Goal: Information Seeking & Learning: Learn about a topic

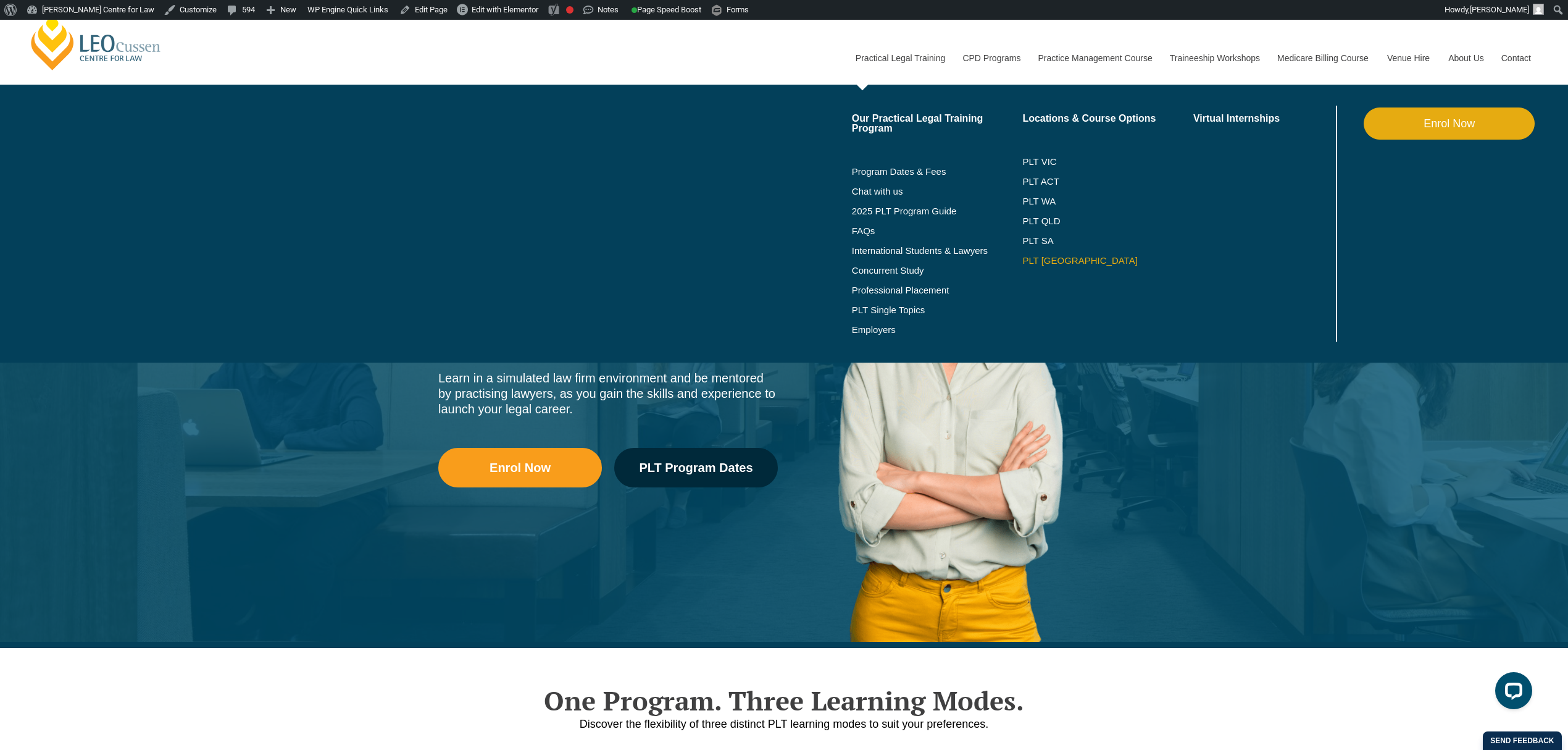
click at [1036, 260] on link "PLT [GEOGRAPHIC_DATA]" at bounding box center [1108, 260] width 171 height 10
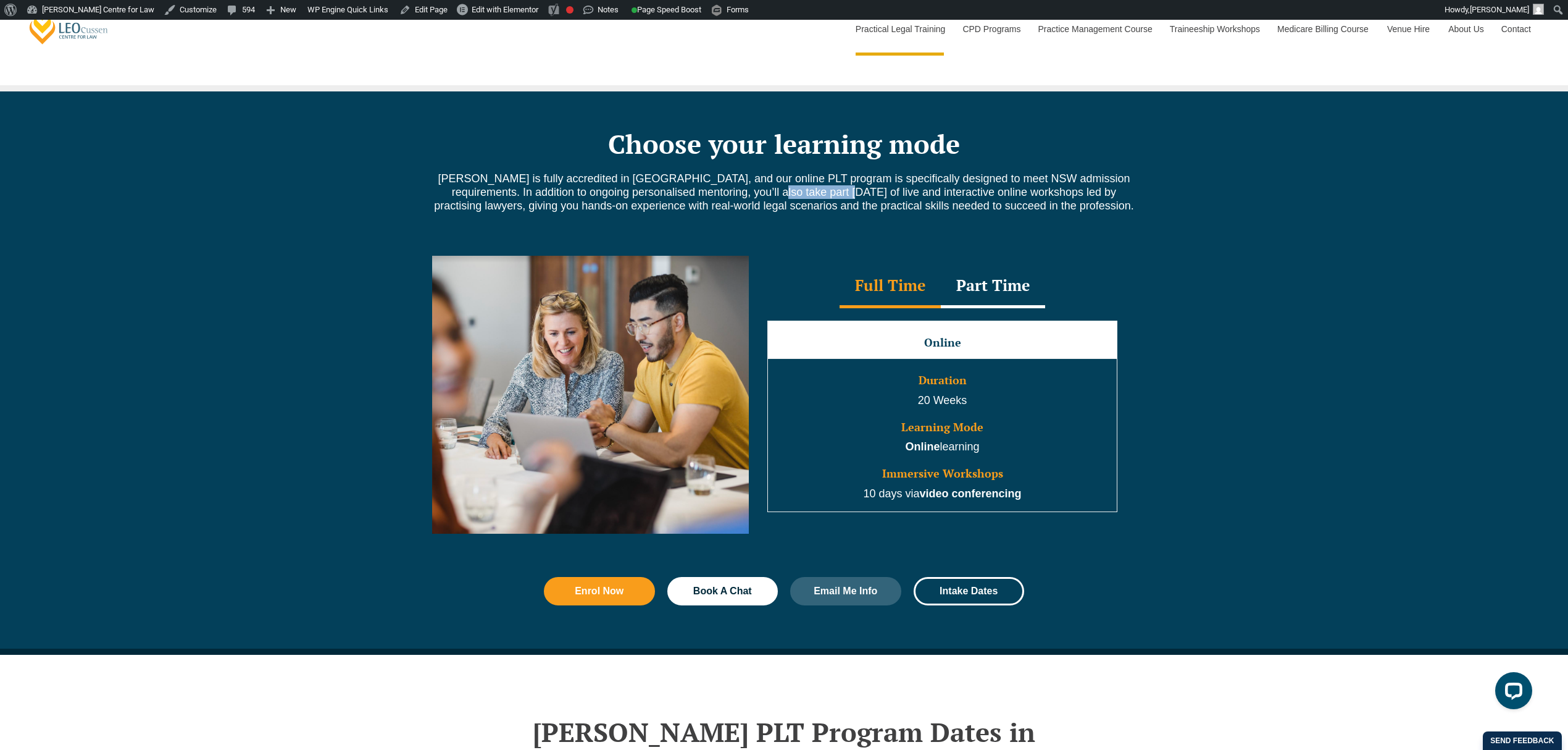
drag, startPoint x: 719, startPoint y: 192, endPoint x: 789, endPoint y: 193, distance: 70.0
click at [789, 193] on span "Leo Cussen is fully accredited in NSW, and our online PLT program is specifical…" at bounding box center [784, 192] width 700 height 40
click at [1095, 206] on p "Leo Cussen is fully accredited in NSW, and our online PLT program is specifical…" at bounding box center [784, 192] width 704 height 41
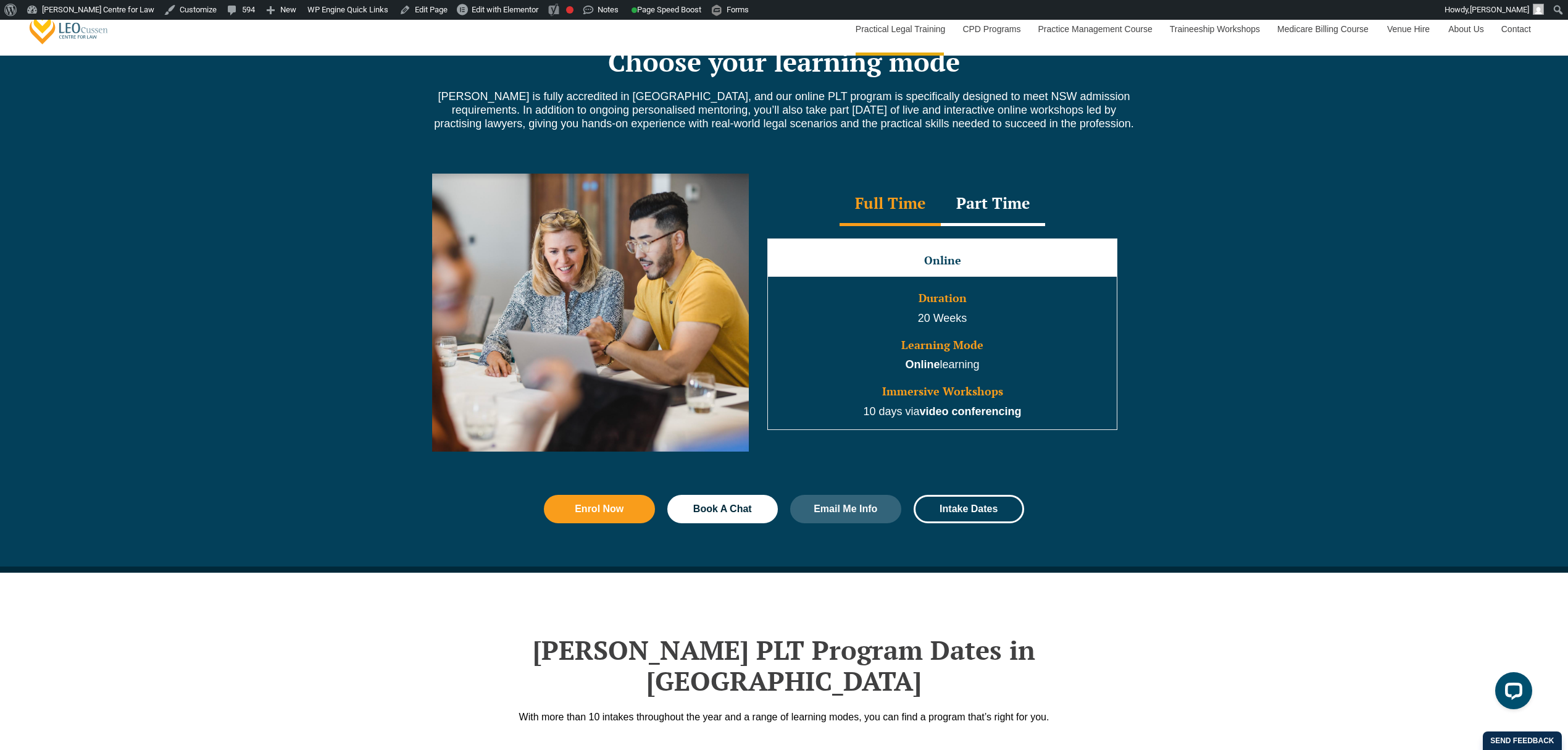
click at [1218, 420] on div "Full Time Part Time Full Time Online Duration 20 Weeks Learning Mode Online lea…" at bounding box center [784, 322] width 1568 height 333
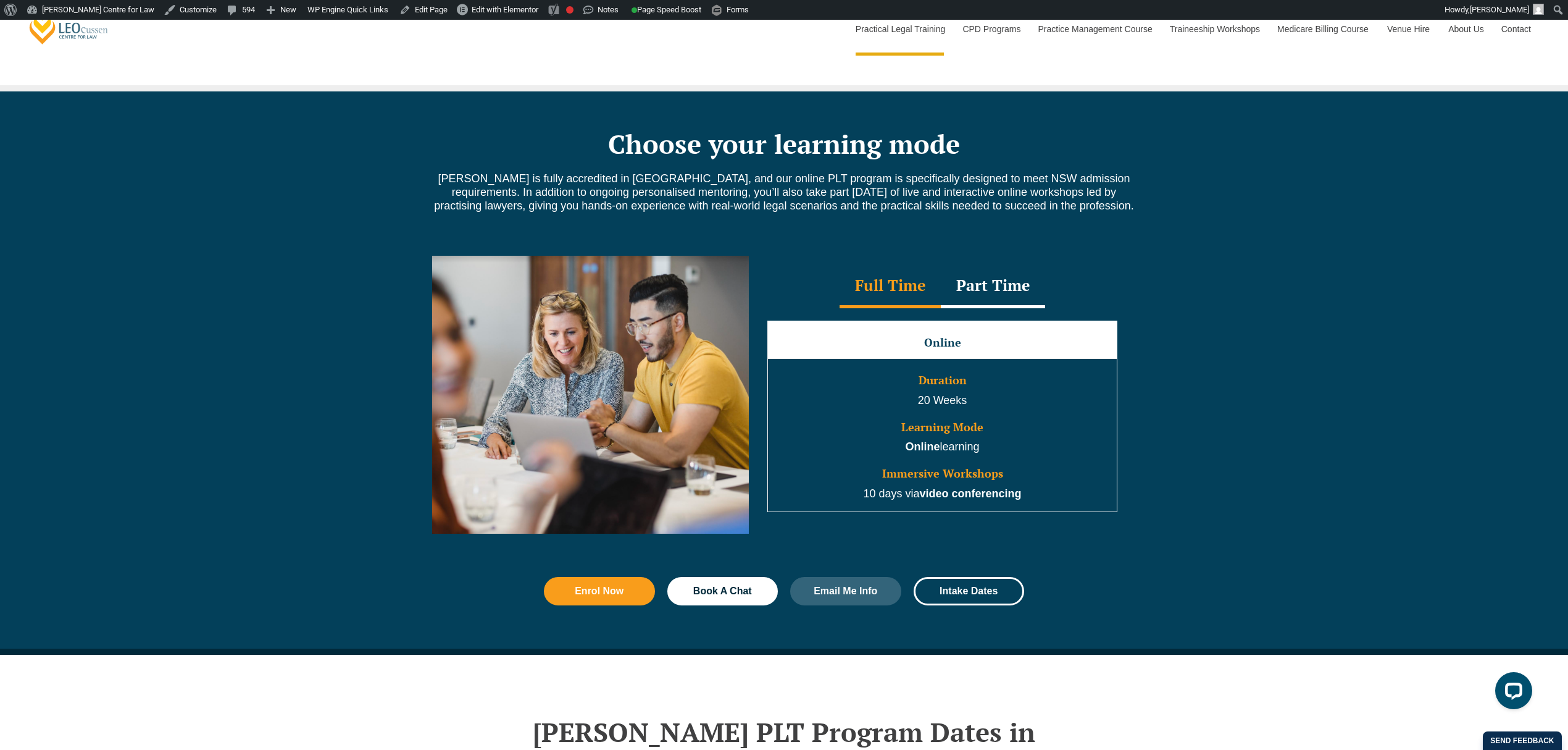
click at [1013, 282] on div "Part Time" at bounding box center [993, 286] width 105 height 44
click at [922, 284] on div "Full Time" at bounding box center [890, 286] width 101 height 44
drag, startPoint x: 949, startPoint y: 327, endPoint x: 956, endPoint y: 503, distance: 176.1
click at [956, 503] on tbody "Online Duration 20 Weeks Learning Mode Online learning Immersive Workshops 10 d…" at bounding box center [943, 416] width 349 height 190
click at [957, 342] on h3 "Online" at bounding box center [942, 342] width 346 height 13
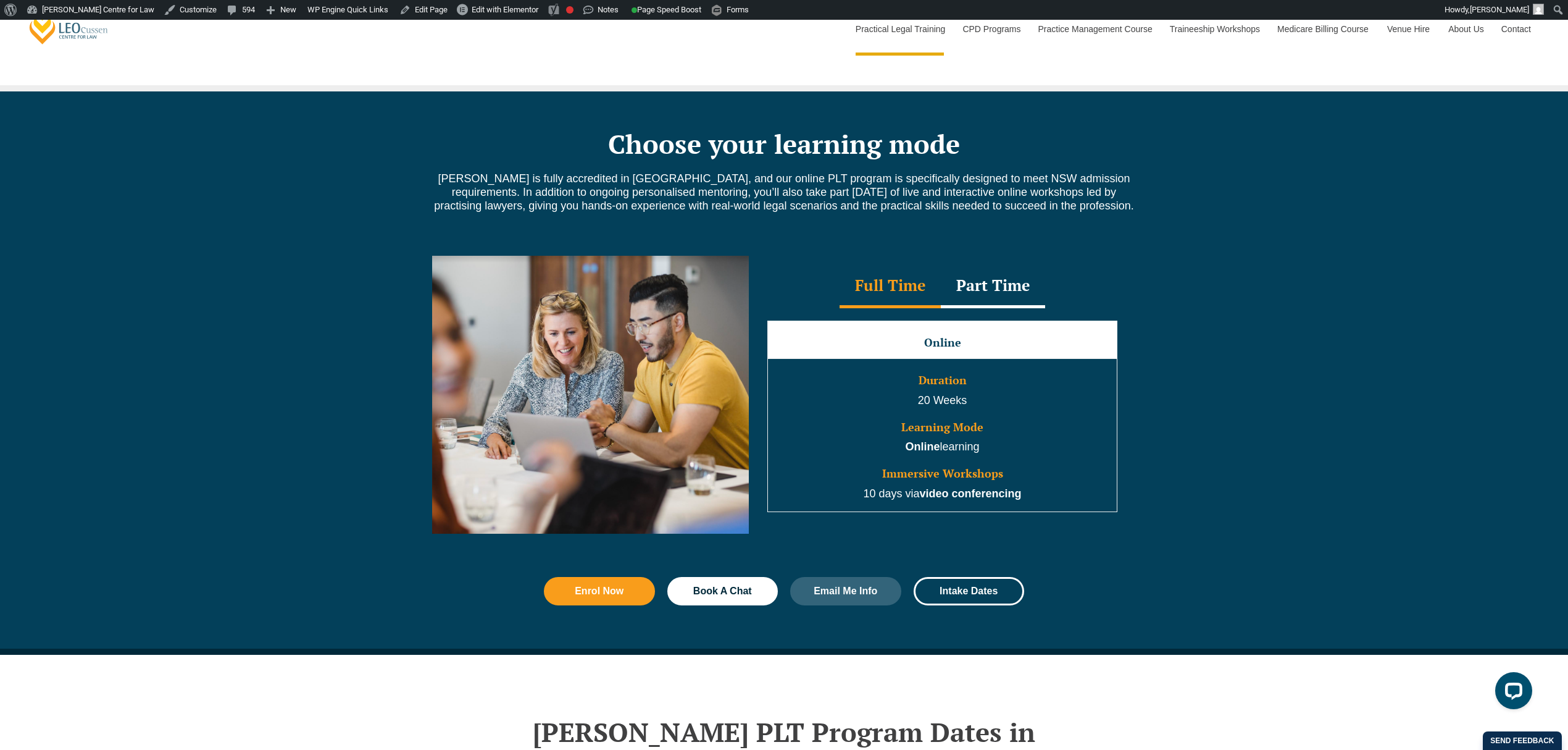
click at [864, 338] on td "Online" at bounding box center [943, 339] width 349 height 38
click at [1056, 342] on h3 "Online" at bounding box center [942, 342] width 346 height 13
click at [1014, 297] on div "Part Time" at bounding box center [993, 286] width 105 height 44
click at [885, 295] on div "Full Time" at bounding box center [890, 286] width 101 height 44
click at [315, 324] on div "Full Time Part Time Full Time Online Duration 20 Weeks Learning Mode Online lea…" at bounding box center [784, 404] width 1568 height 333
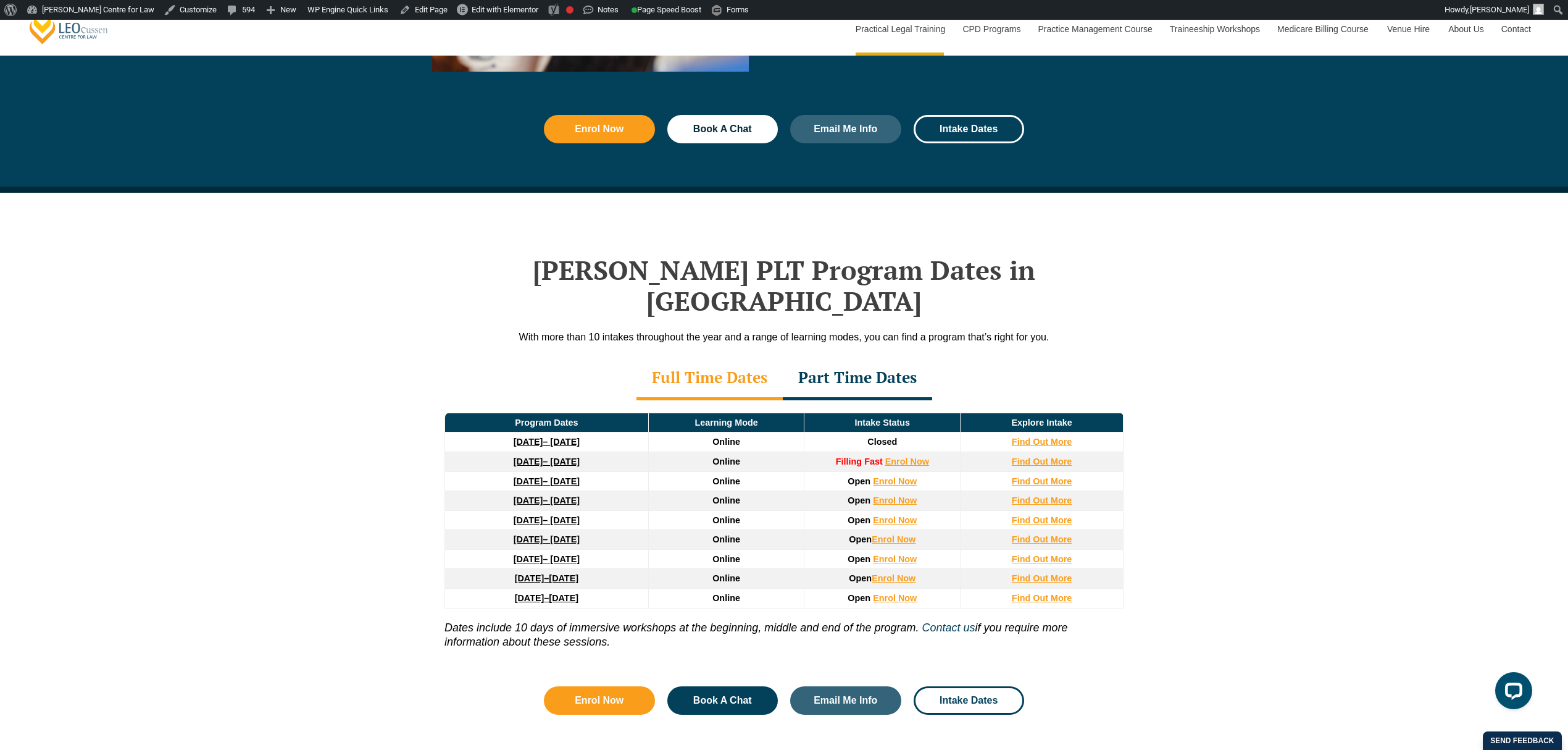
scroll to position [1482, 0]
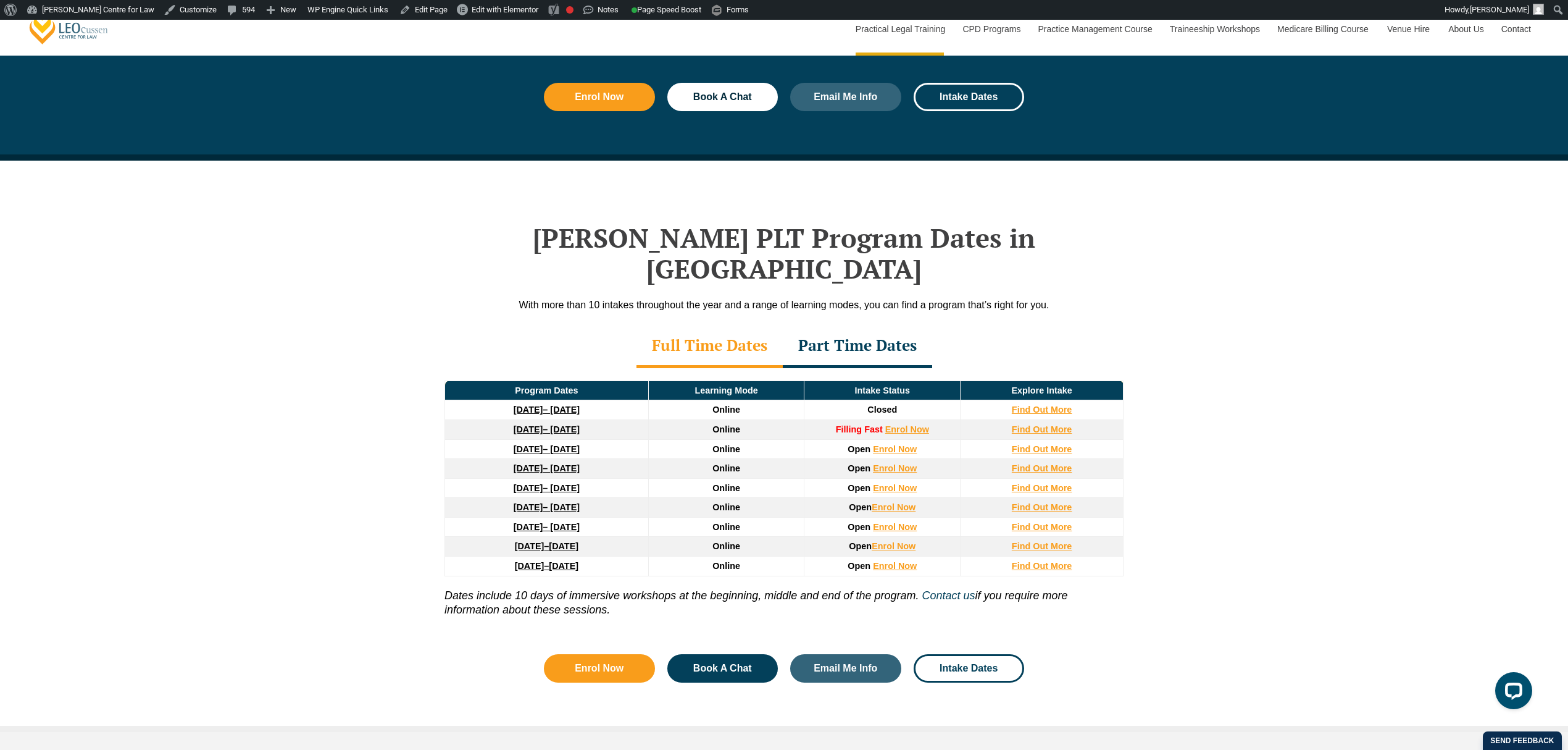
click at [232, 420] on div "Leo Cussen’s PLT Program Dates in NSW With more than 10 intakes throughout the …" at bounding box center [784, 446] width 1568 height 572
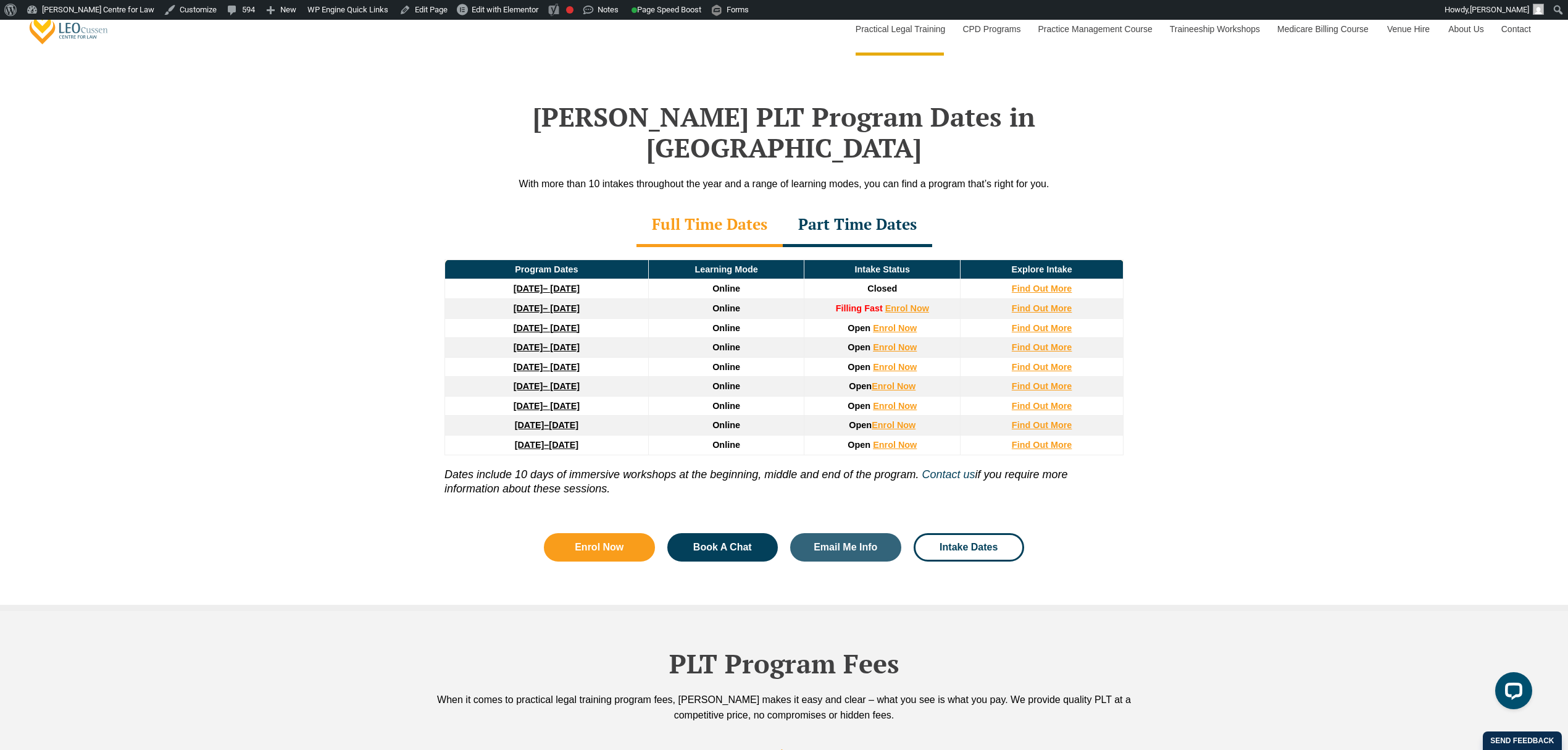
scroll to position [1564, 0]
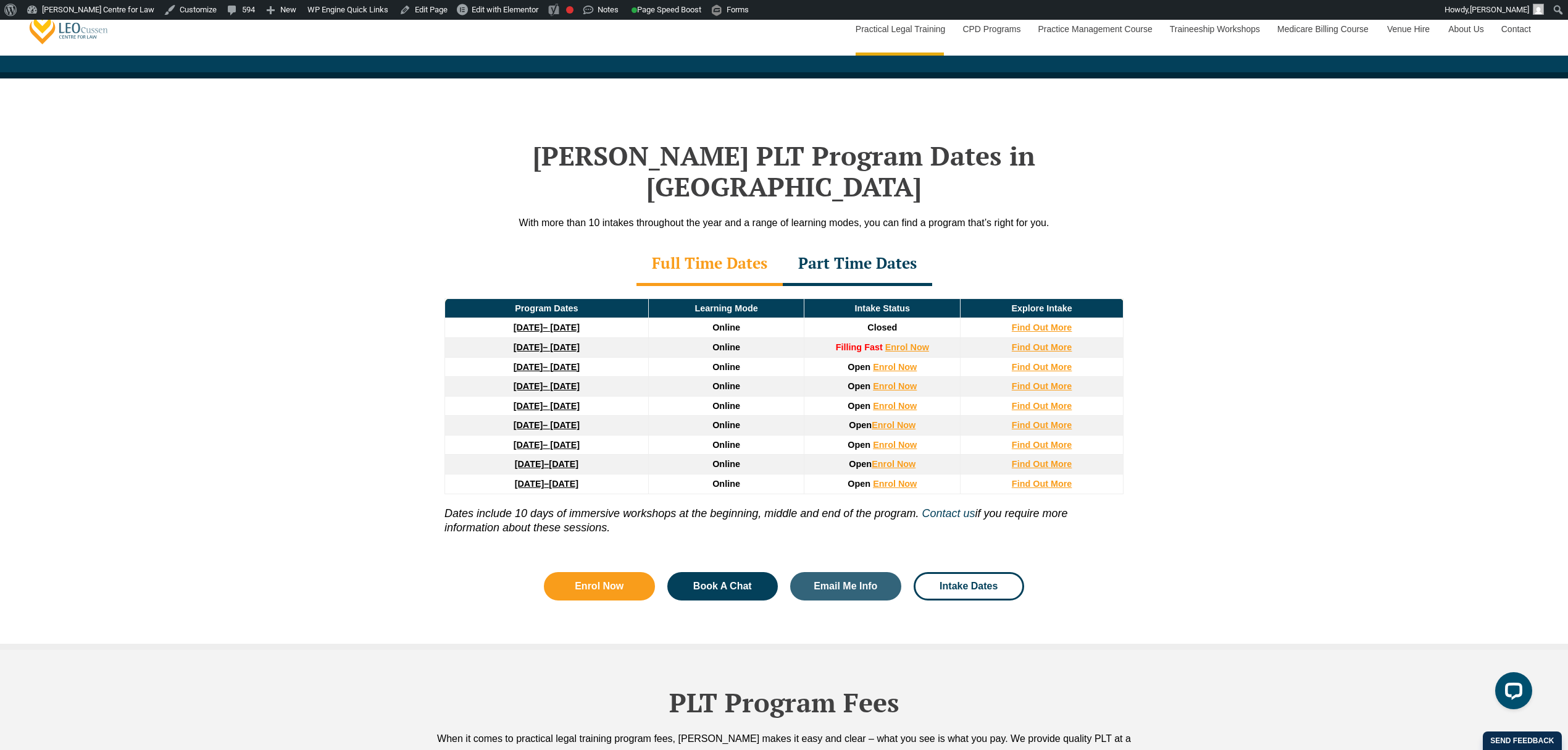
click at [853, 243] on div "Part Time Dates" at bounding box center [857, 264] width 150 height 44
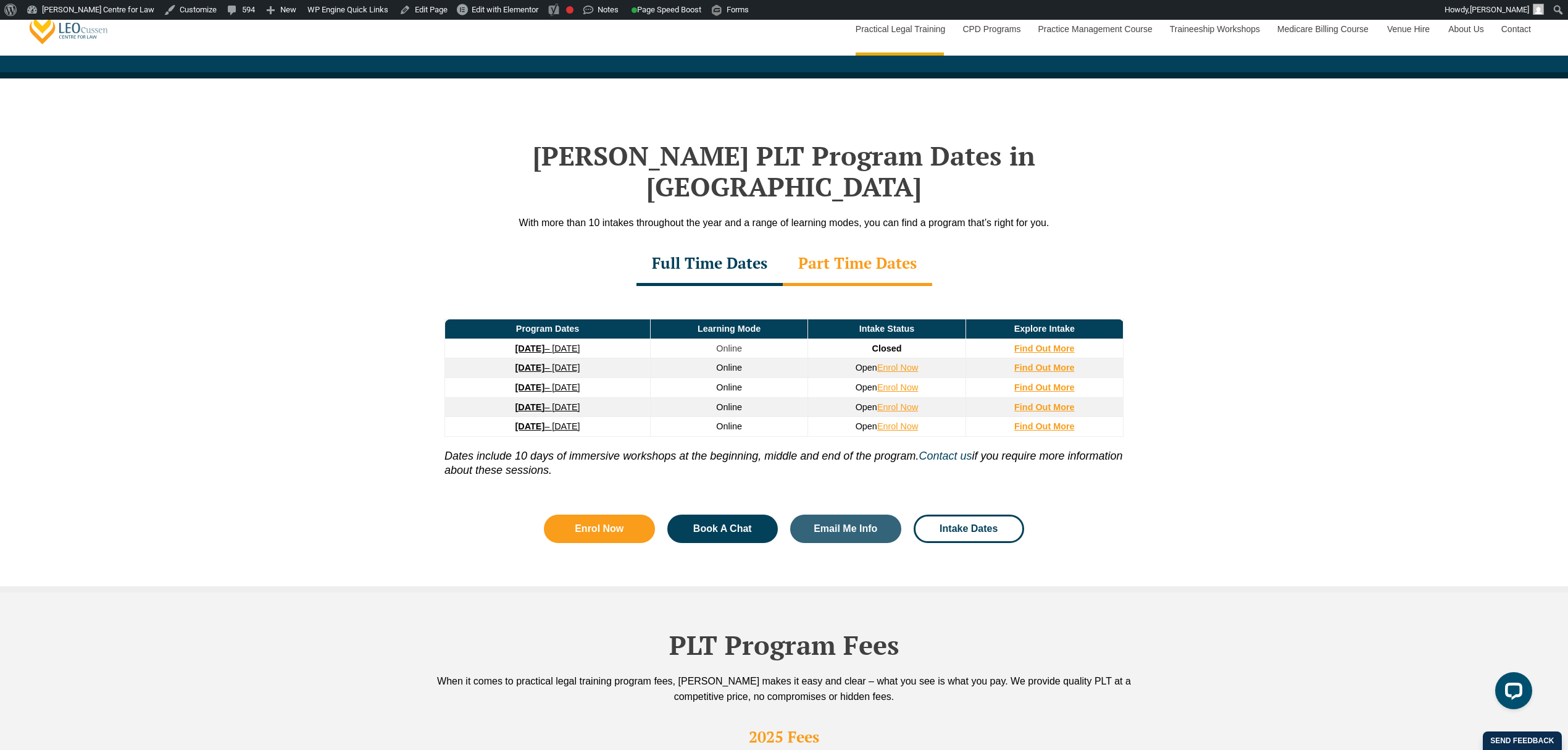
click at [743, 243] on div "Full Time Dates" at bounding box center [709, 264] width 146 height 44
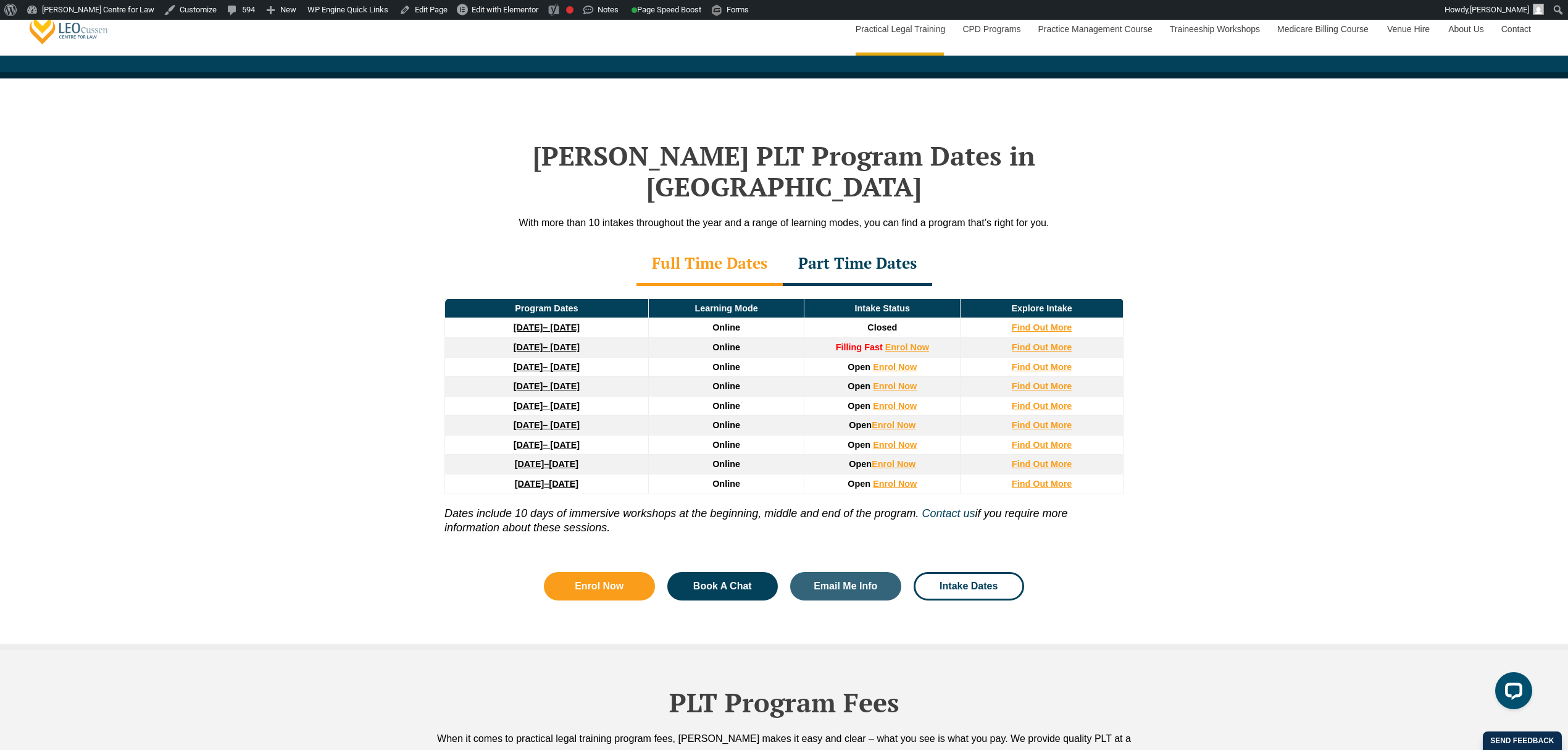
click at [858, 248] on div "Part Time Dates" at bounding box center [857, 264] width 150 height 44
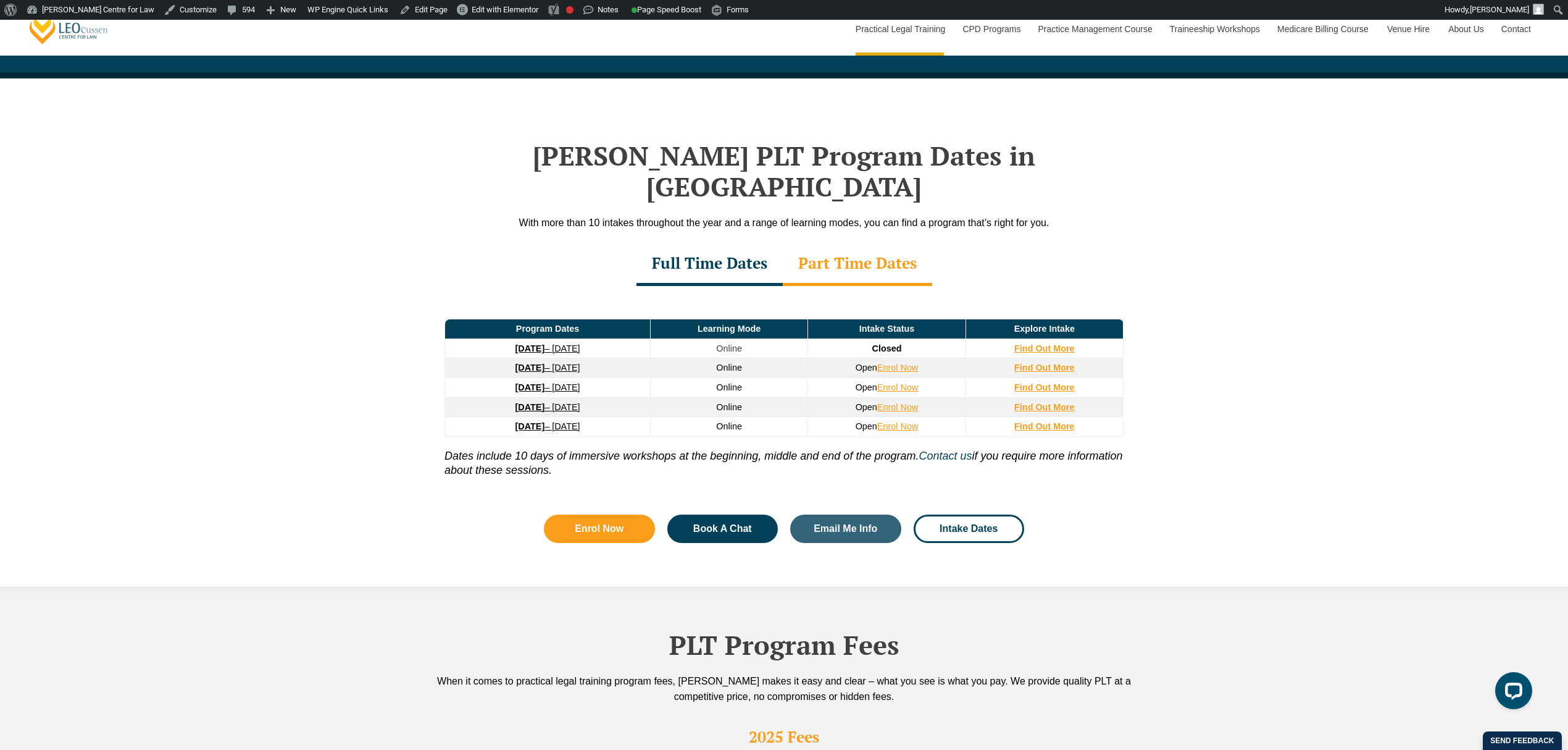
click at [728, 243] on div "Full Time Dates" at bounding box center [709, 264] width 146 height 44
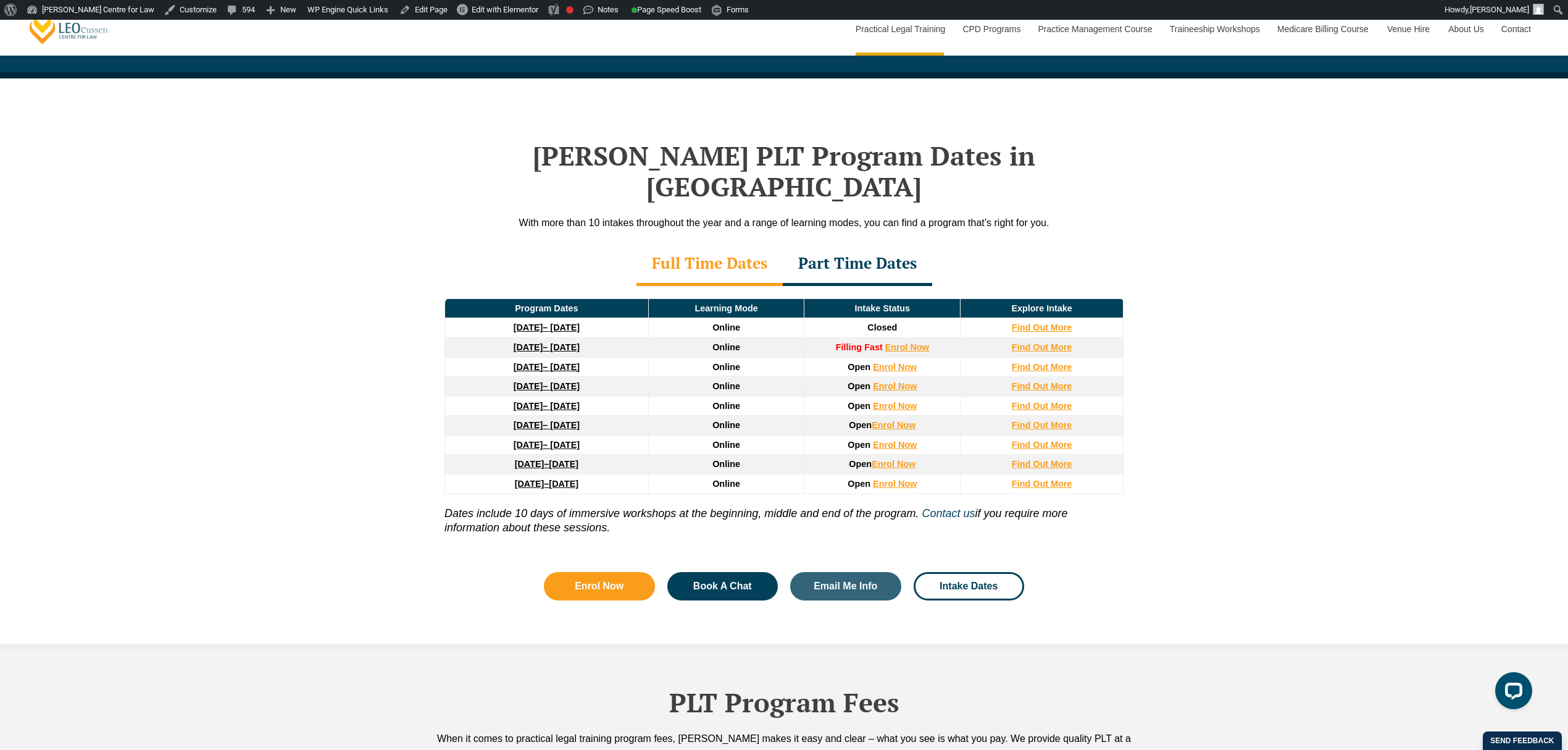
drag, startPoint x: 867, startPoint y: 233, endPoint x: 761, endPoint y: 235, distance: 106.0
click at [864, 243] on div "Part Time Dates" at bounding box center [857, 264] width 150 height 44
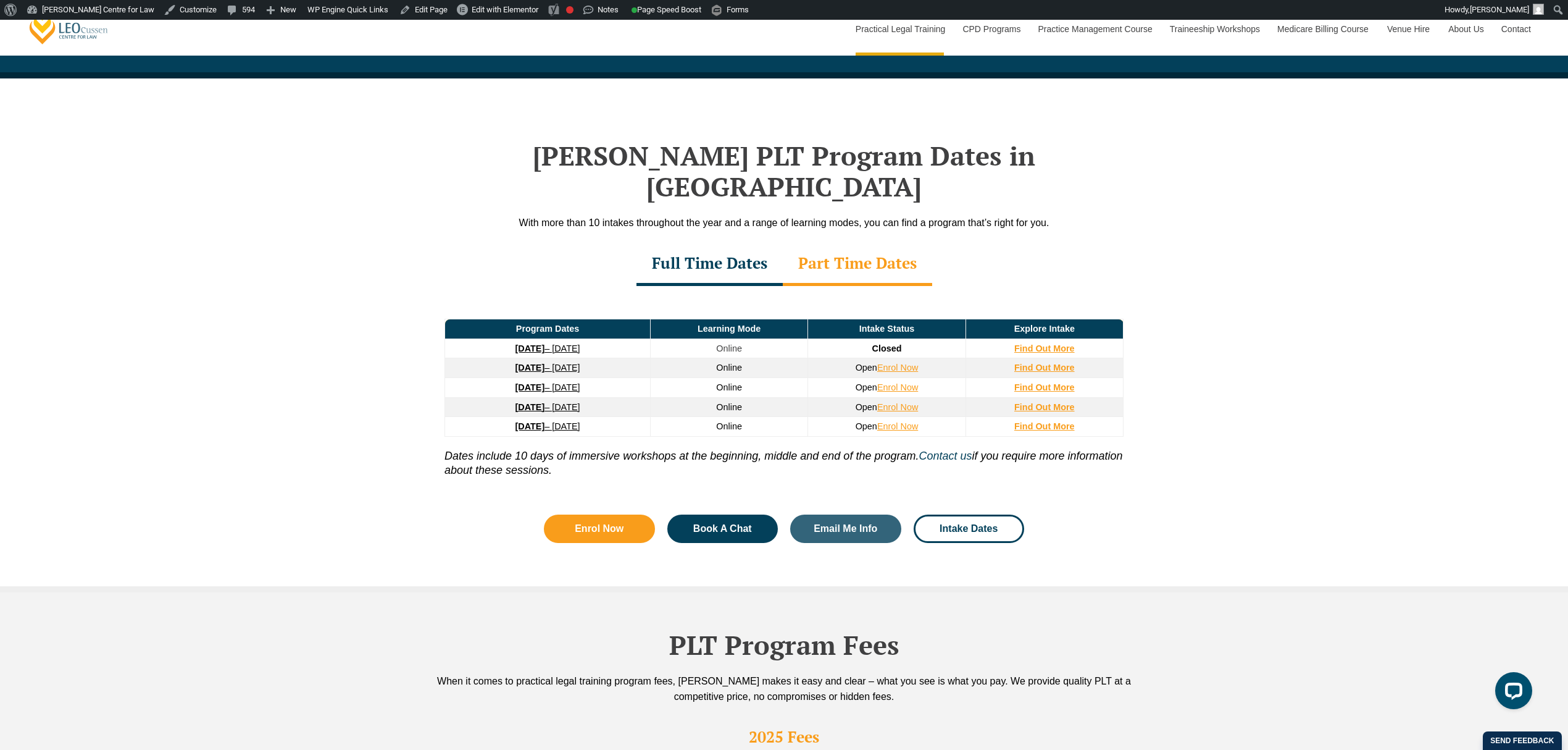
click at [661, 243] on div "Full Time Dates" at bounding box center [709, 264] width 146 height 44
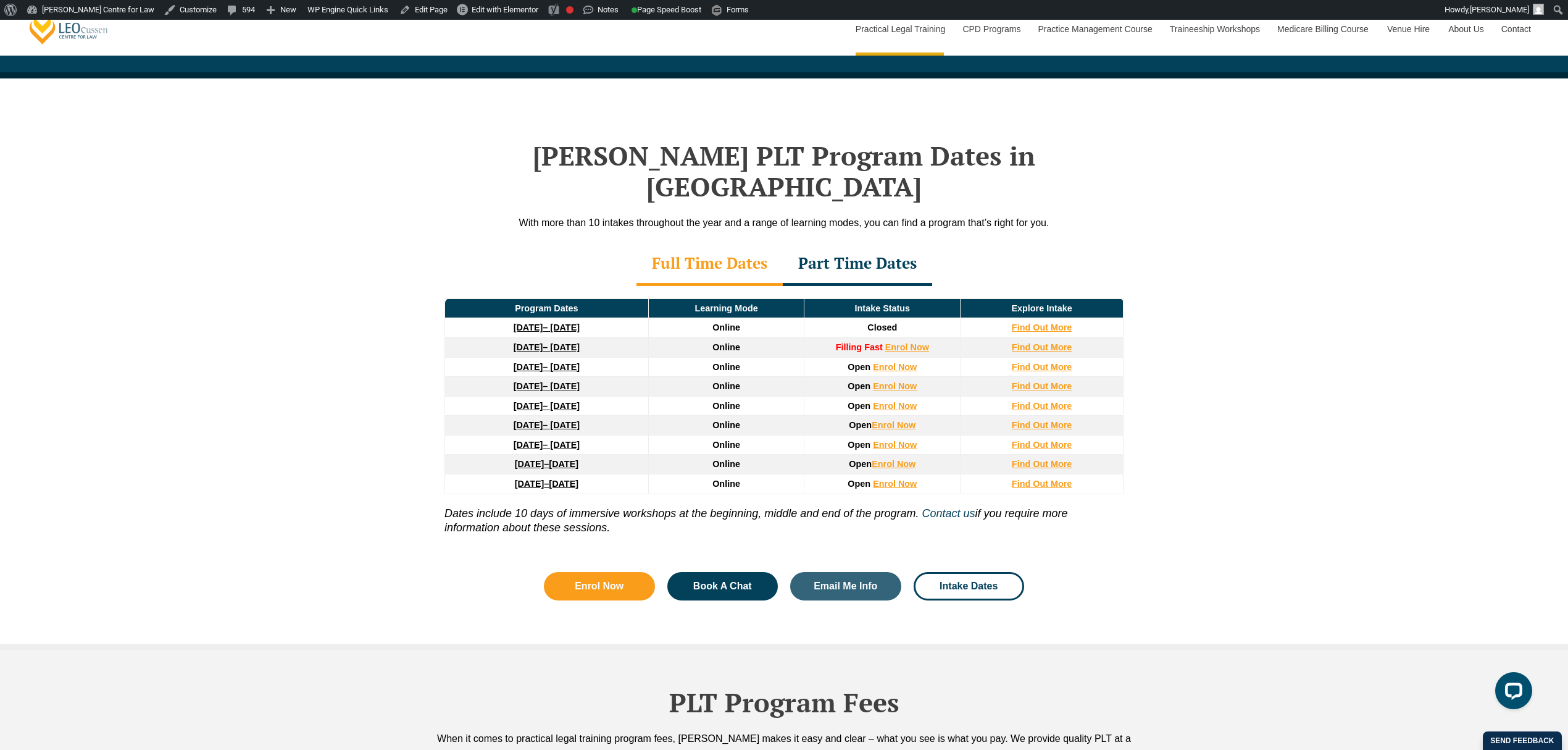
drag, startPoint x: 453, startPoint y: 482, endPoint x: 621, endPoint y: 507, distance: 169.8
click at [621, 507] on p "Dates include 10 days of immersive workshops at the beginning, middle and end o…" at bounding box center [784, 515] width 679 height 41
click at [518, 507] on icon "Dates include 10 days of immersive workshops at the beginning, middle and end o…" at bounding box center [681, 513] width 474 height 13
drag, startPoint x: 531, startPoint y: 487, endPoint x: 514, endPoint y: 487, distance: 17.0
click at [514, 507] on icon "Dates include 10 days of immersive workshops at the beginning, middle and end o…" at bounding box center [681, 513] width 474 height 13
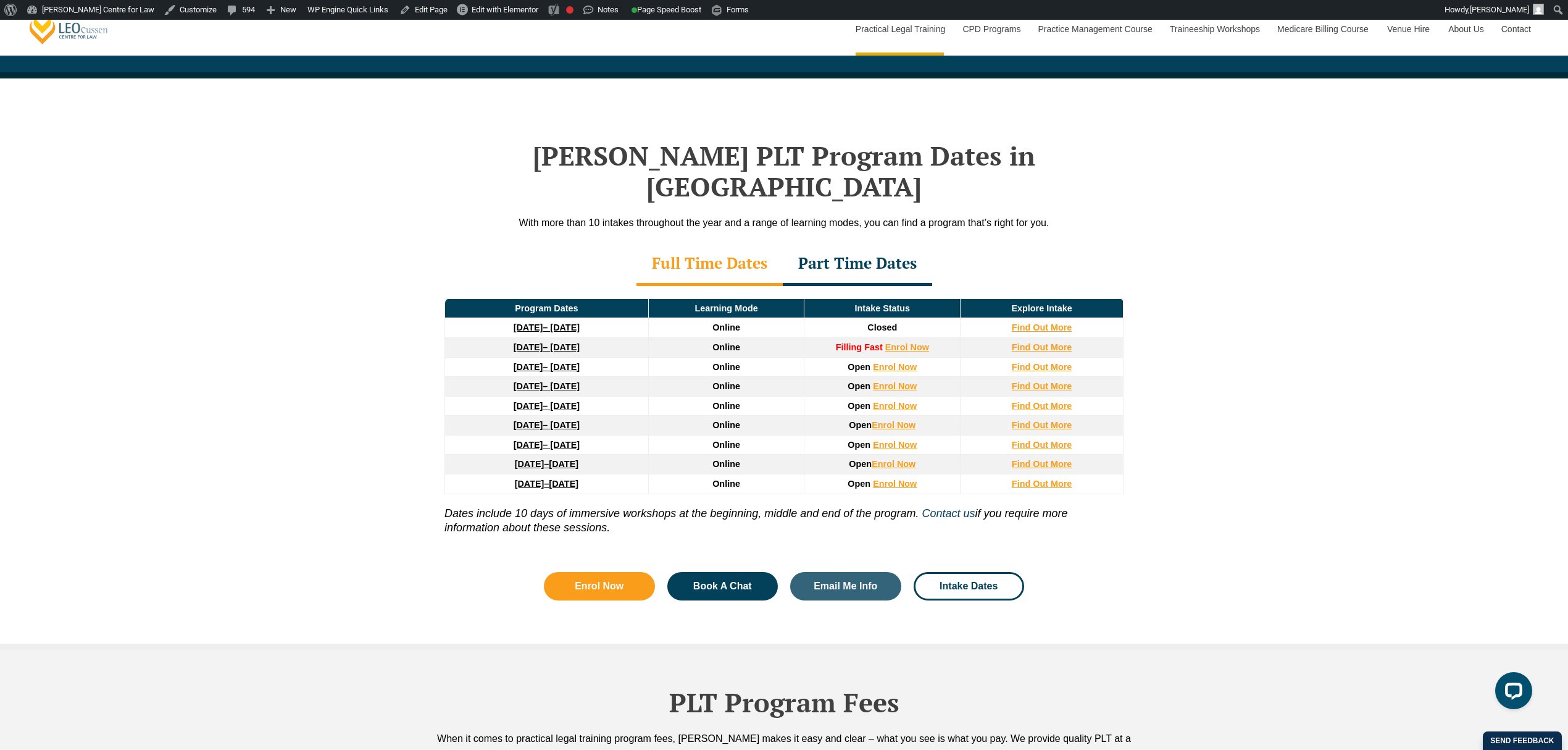
click at [443, 487] on div "Program Dates Learning Mode Intake Status Explore Intake 22 September 2025 – 20…" at bounding box center [784, 420] width 704 height 268
drag, startPoint x: 707, startPoint y: 322, endPoint x: 756, endPoint y: 317, distance: 49.3
click at [756, 337] on td "Online" at bounding box center [726, 347] width 156 height 20
drag, startPoint x: 707, startPoint y: 335, endPoint x: 719, endPoint y: 350, distance: 19.2
click at [742, 357] on td "Online" at bounding box center [726, 367] width 156 height 20
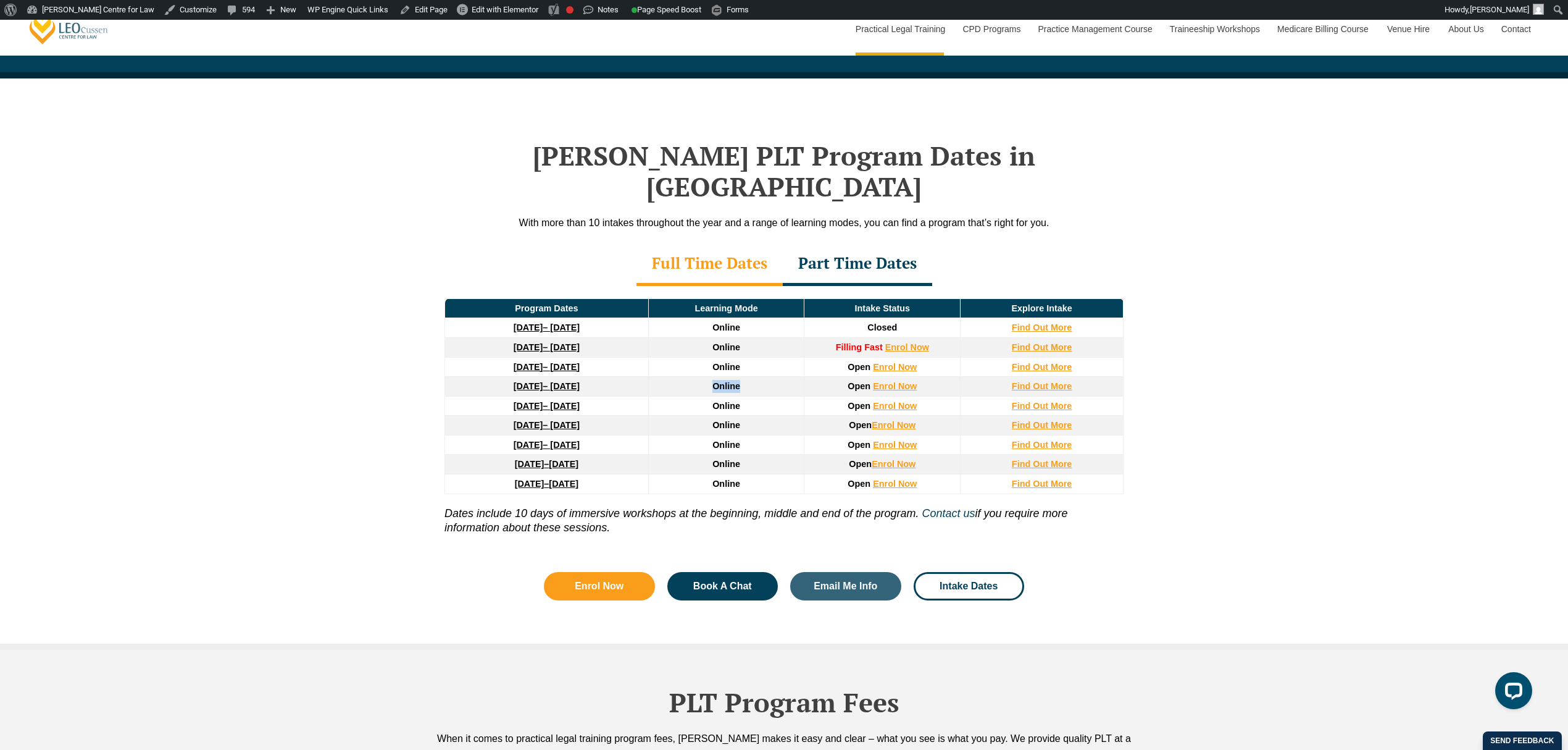
click at [739, 381] on span "Online" at bounding box center [726, 386] width 28 height 10
click at [328, 315] on div "Leo Cussen’s PLT Program Dates in NSW With more than 10 intakes throughout the …" at bounding box center [784, 364] width 1568 height 572
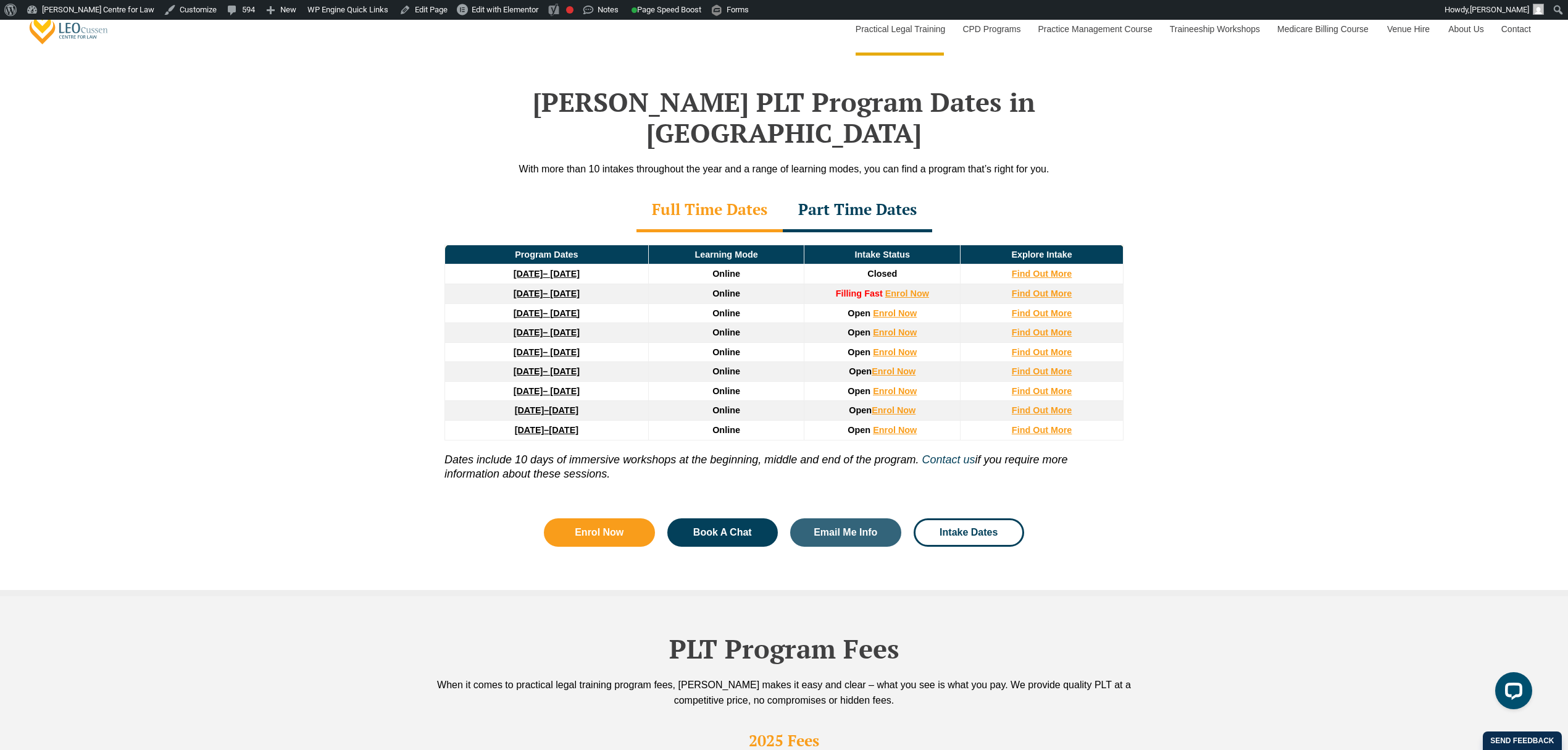
scroll to position [1646, 0]
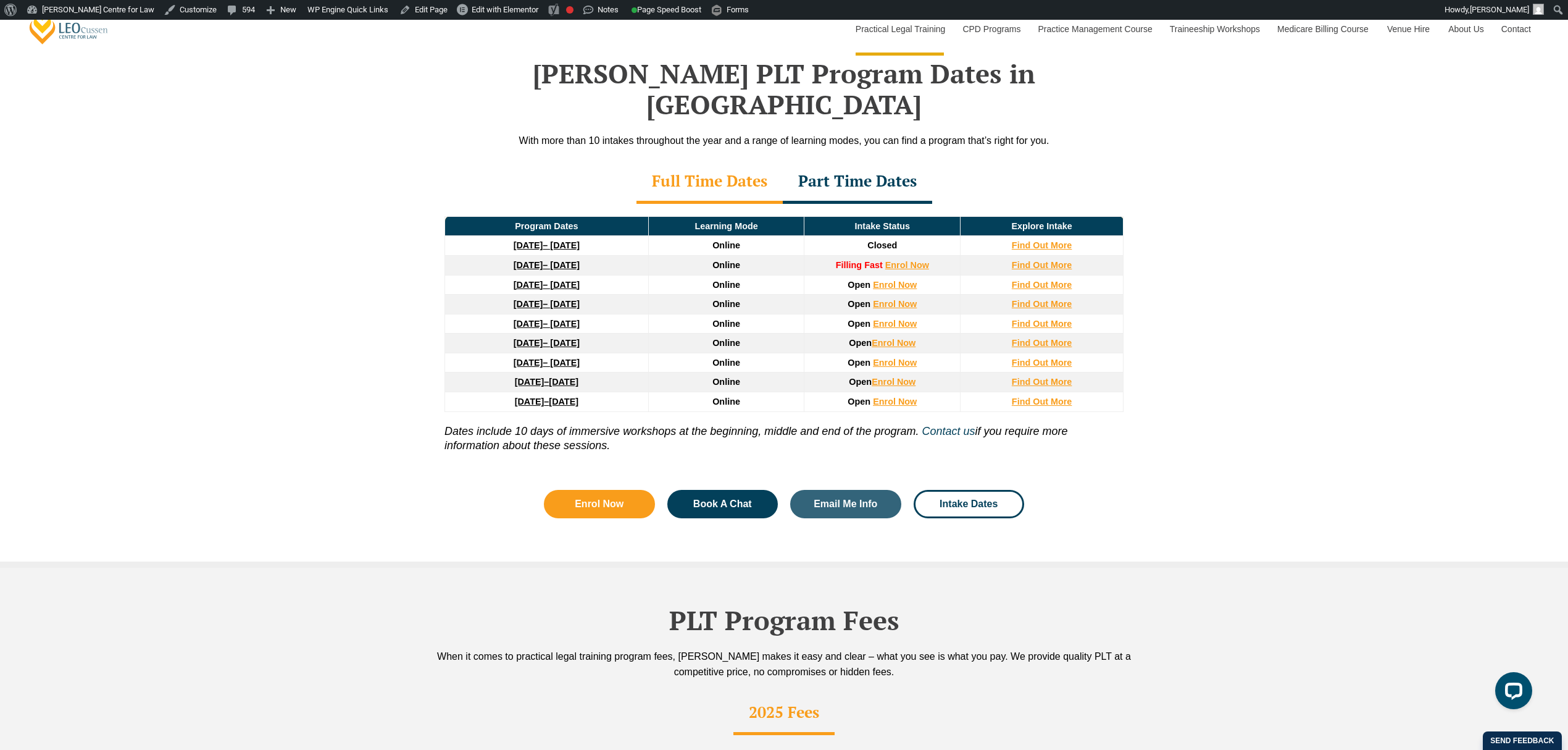
drag, startPoint x: 746, startPoint y: 149, endPoint x: 787, endPoint y: 147, distance: 41.0
click at [745, 161] on div "Full Time Dates" at bounding box center [709, 182] width 146 height 44
click at [843, 161] on div "Part Time Dates" at bounding box center [857, 182] width 150 height 44
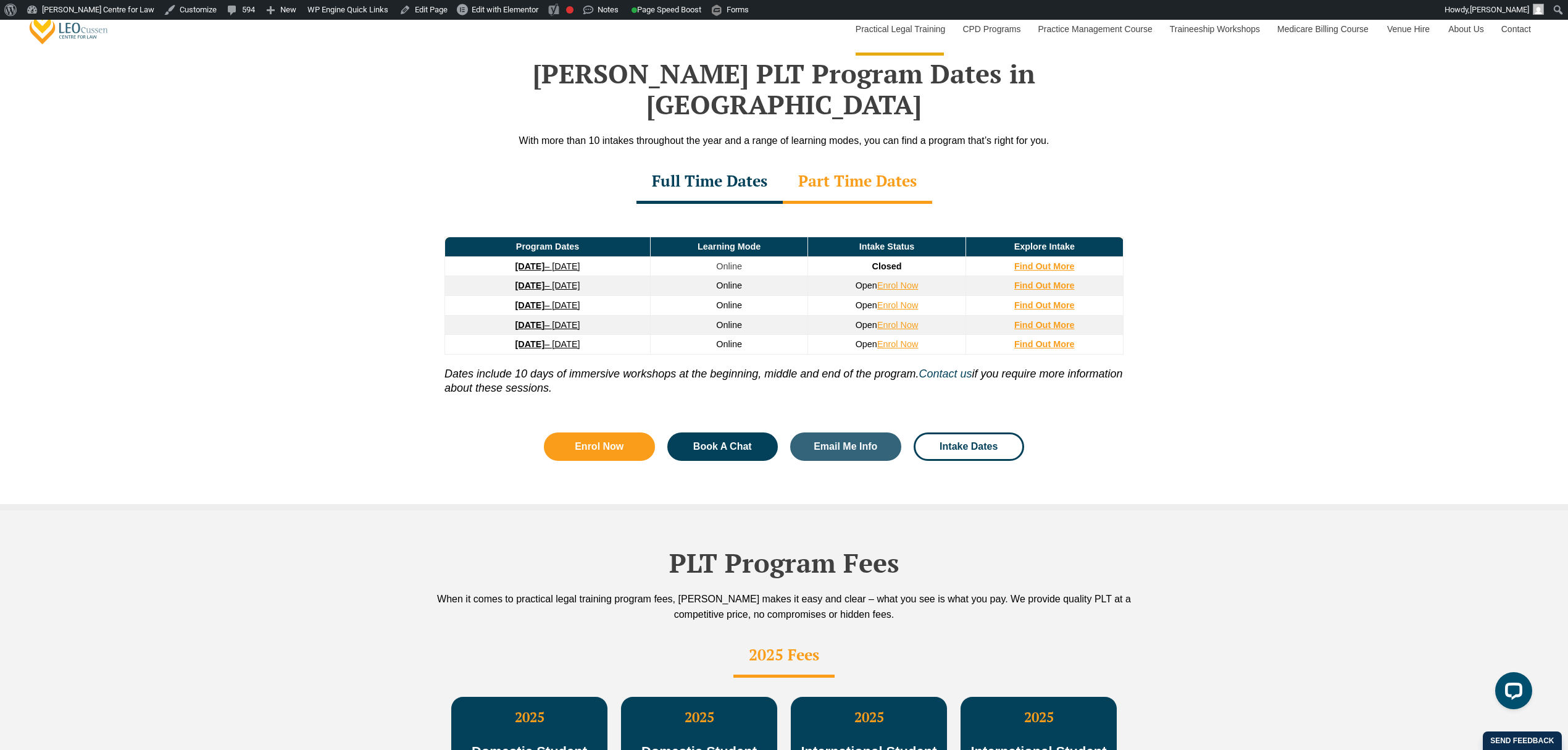
click at [750, 161] on div "Full Time Dates" at bounding box center [709, 182] width 146 height 44
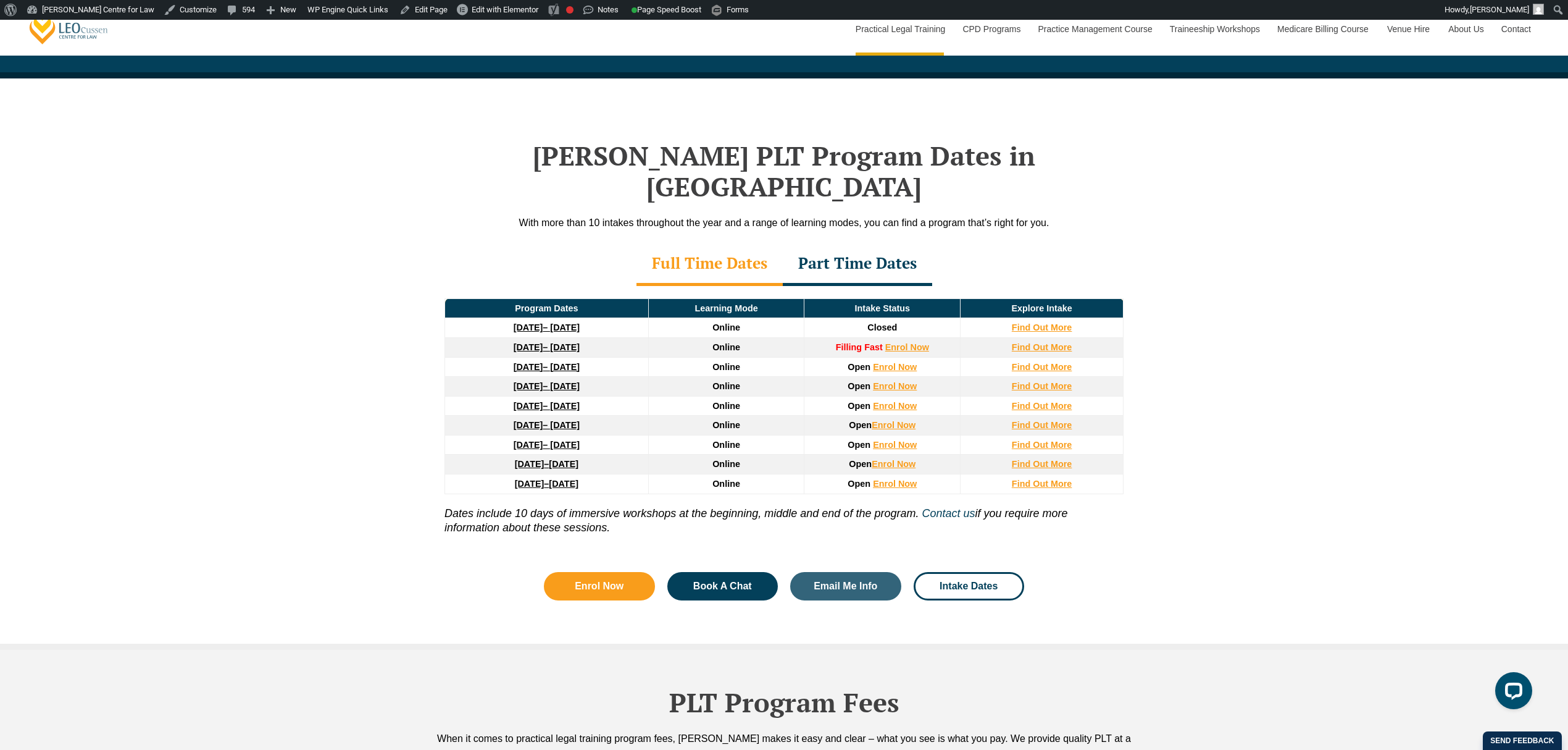
scroll to position [1482, 0]
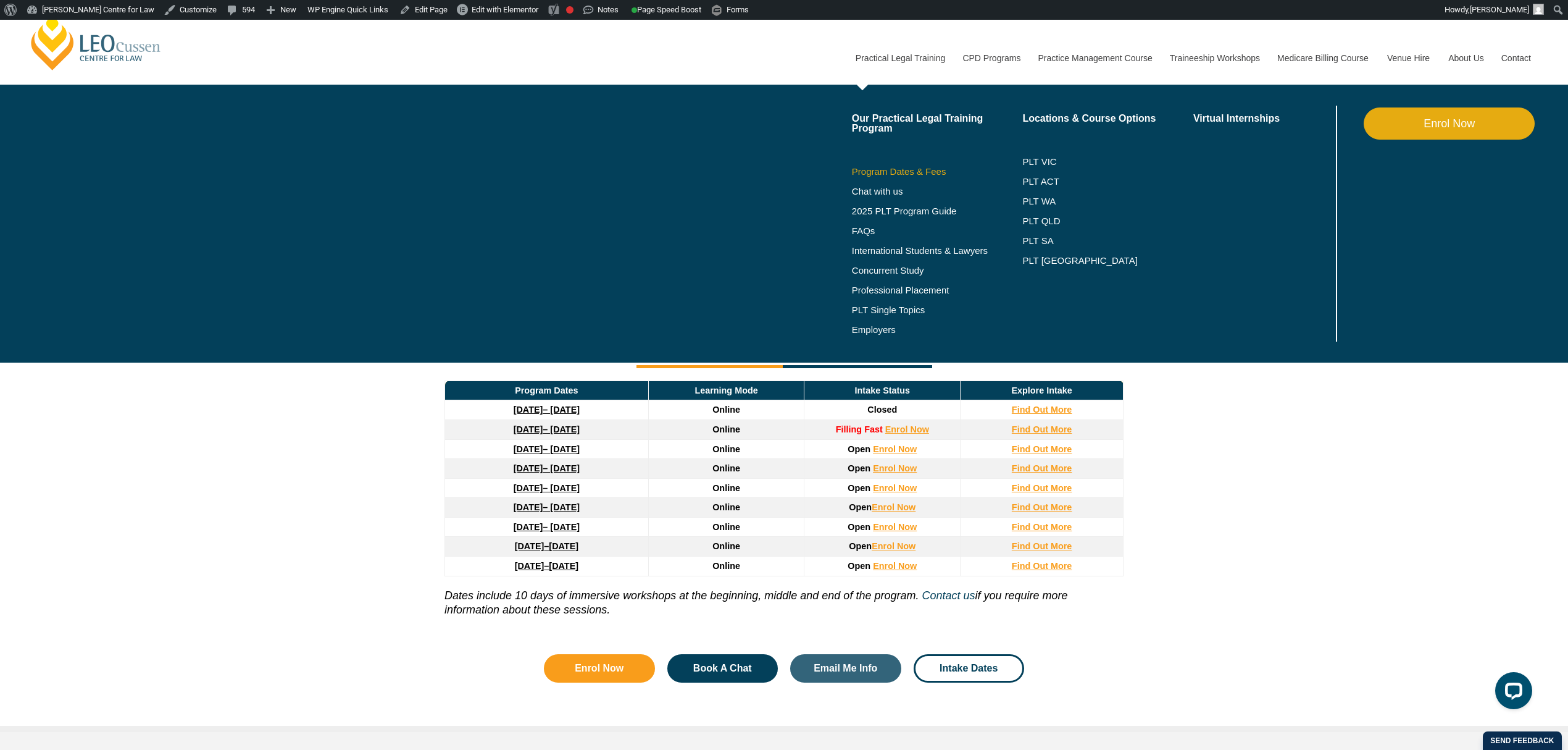
click at [929, 173] on link "Program Dates & Fees" at bounding box center [937, 171] width 171 height 10
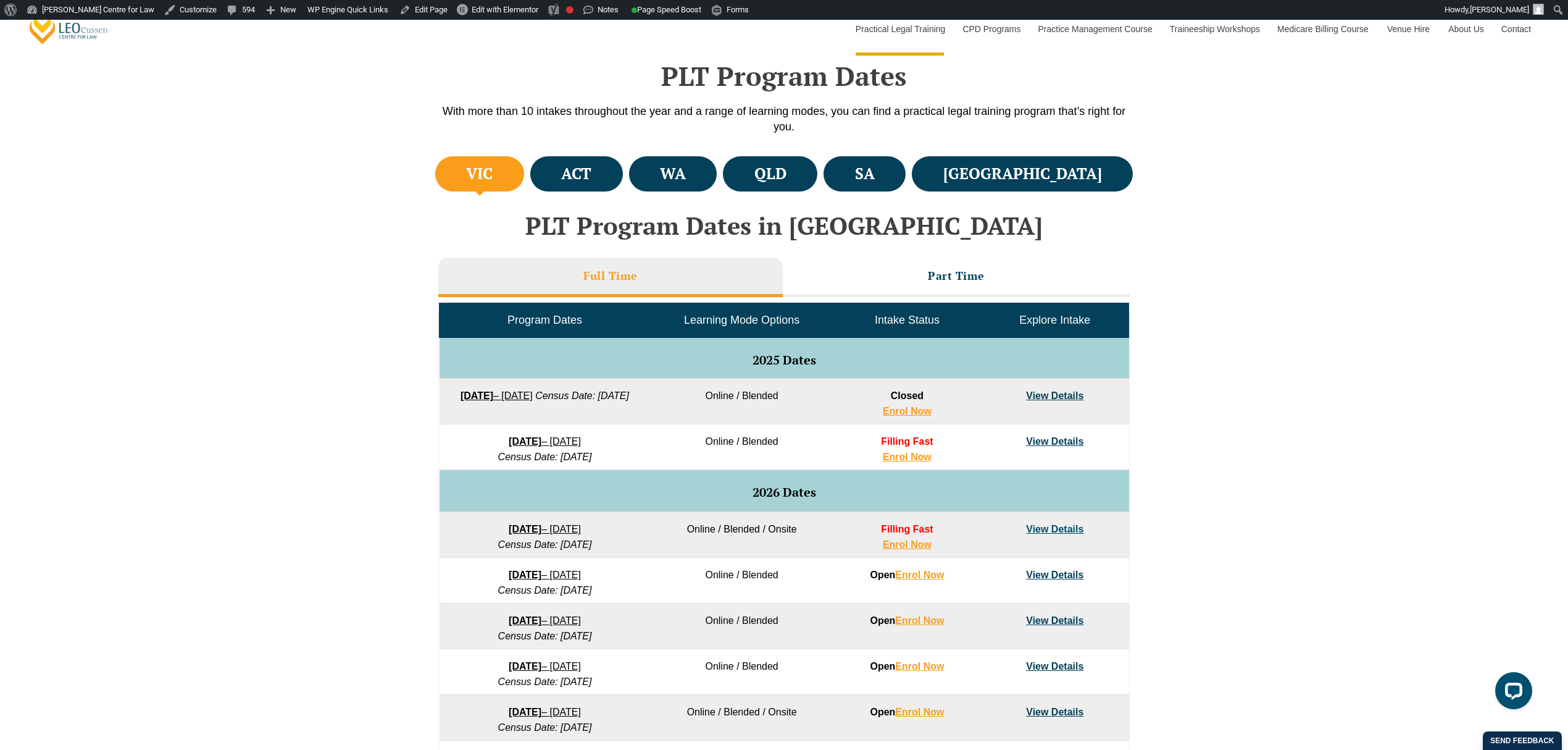
scroll to position [412, 0]
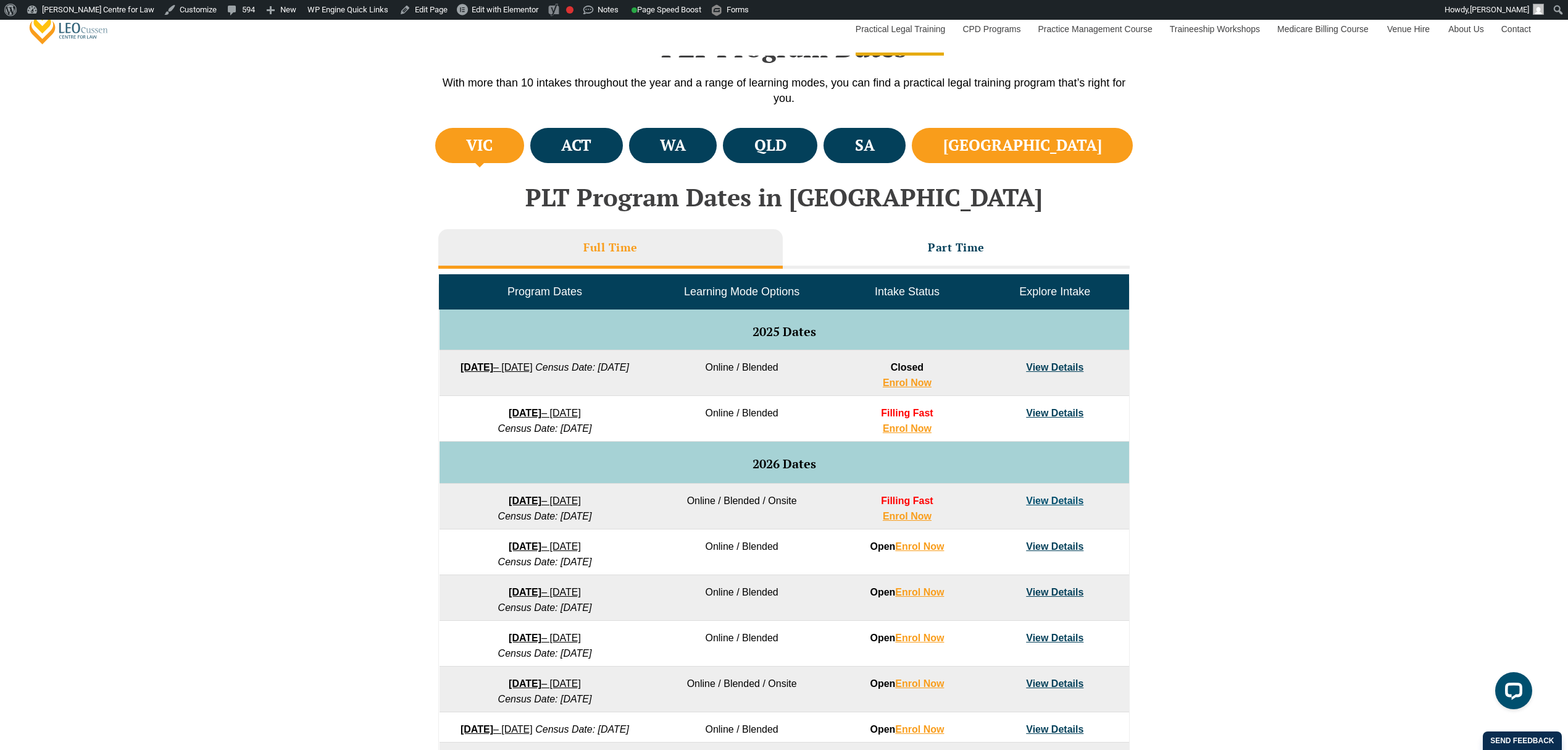
click at [1095, 133] on li "NSW" at bounding box center [1022, 145] width 221 height 35
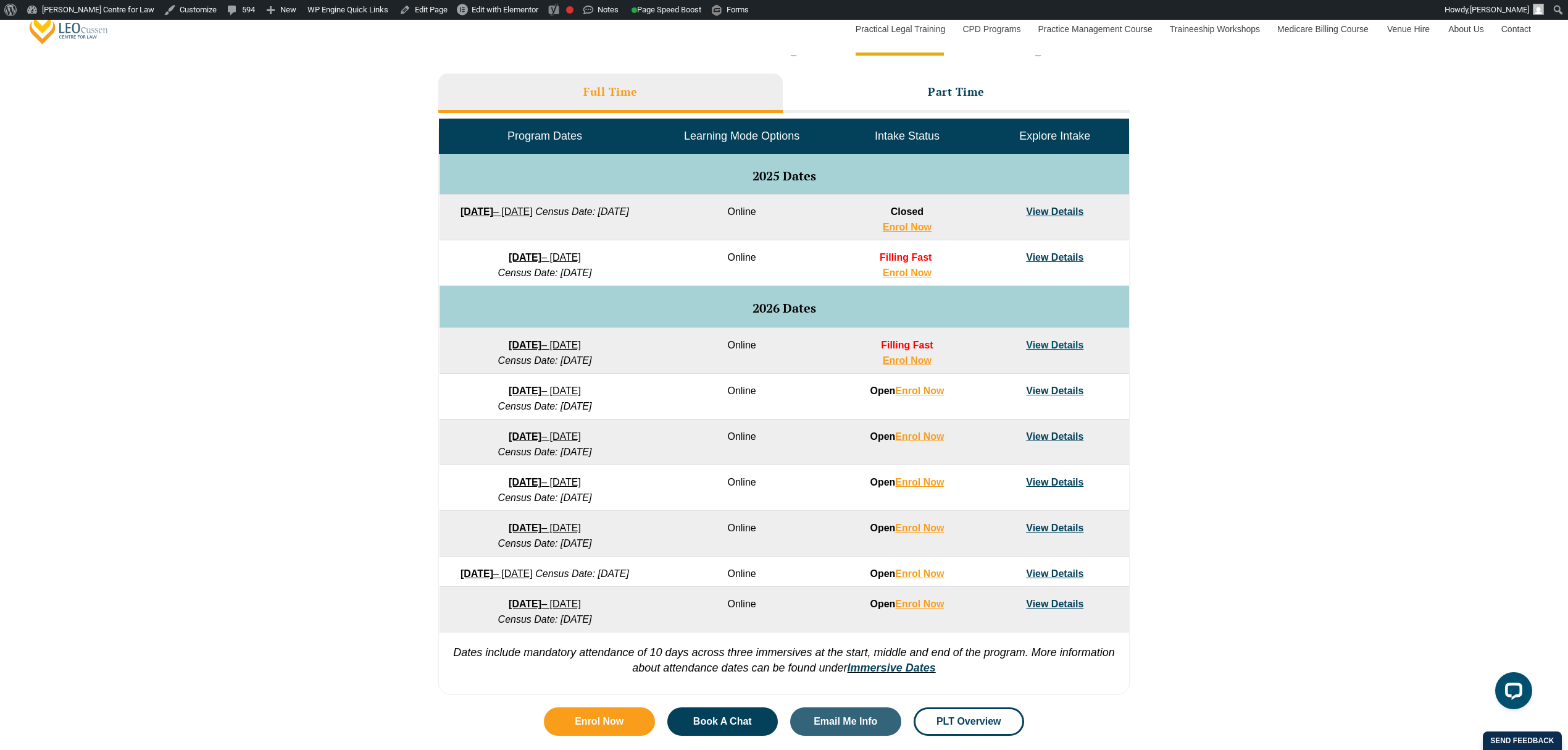
scroll to position [576, 0]
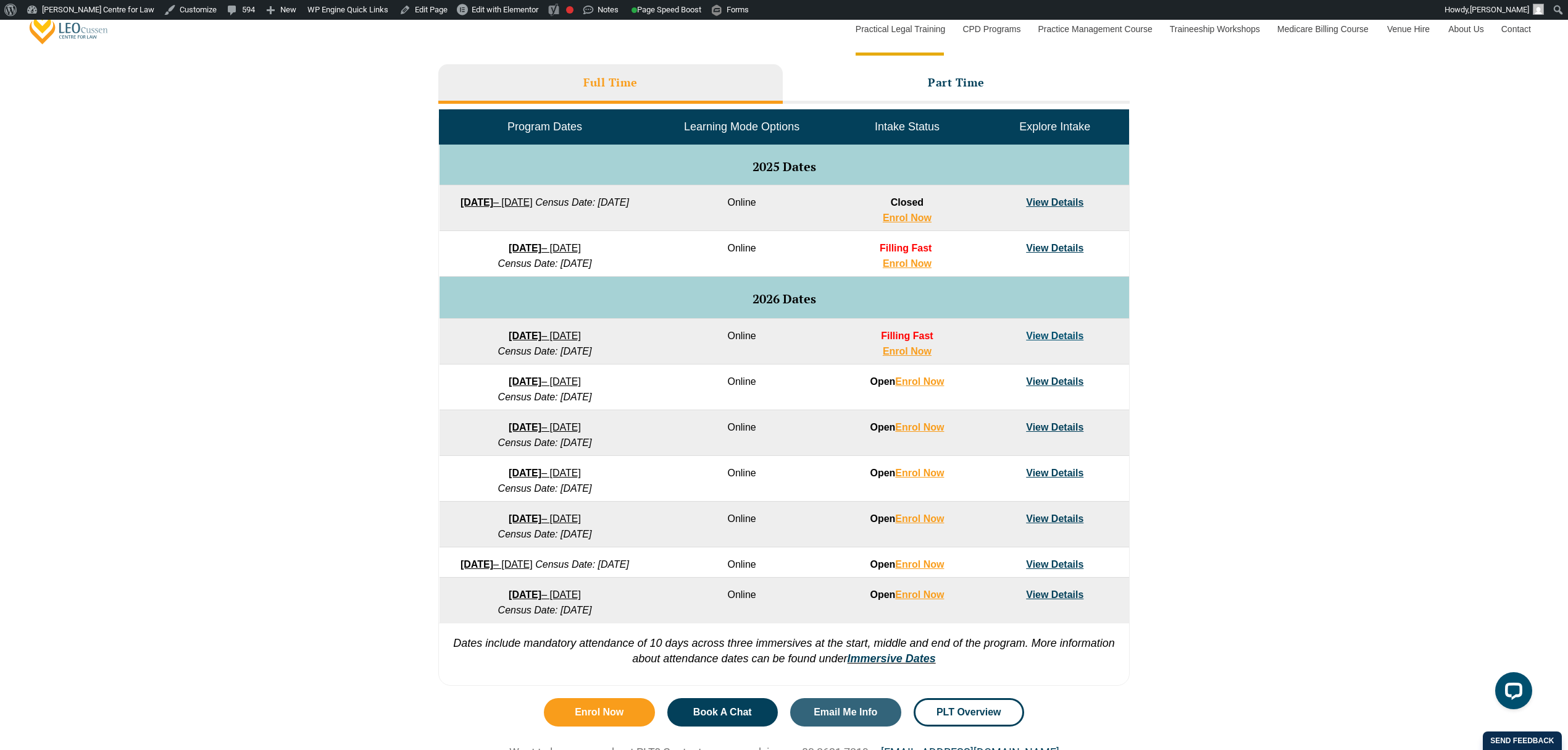
click at [315, 277] on div "VIC ACT WA QLD SA" at bounding box center [784, 326] width 1568 height 732
click at [938, 85] on h3 "Part Time" at bounding box center [955, 82] width 57 height 14
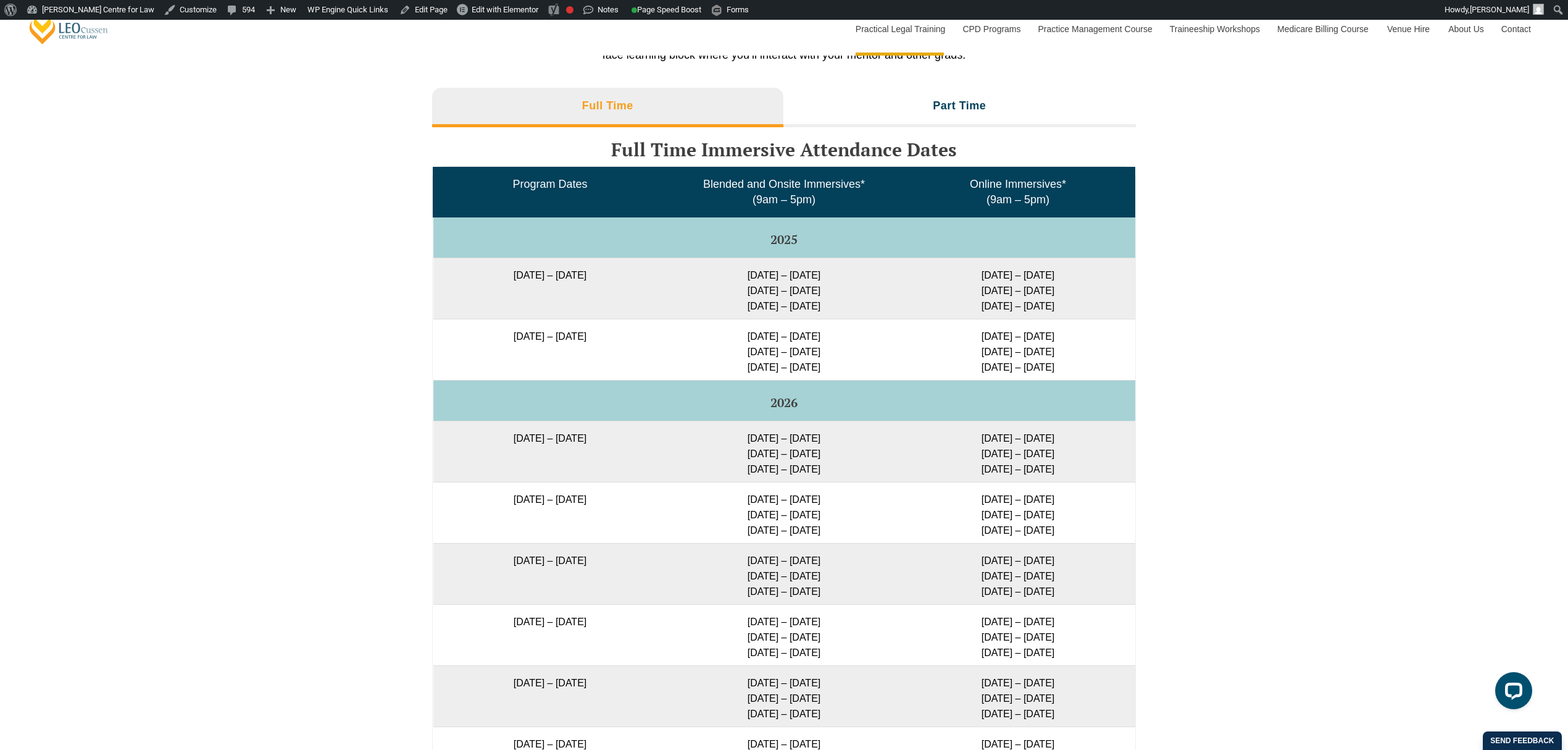
scroll to position [1729, 0]
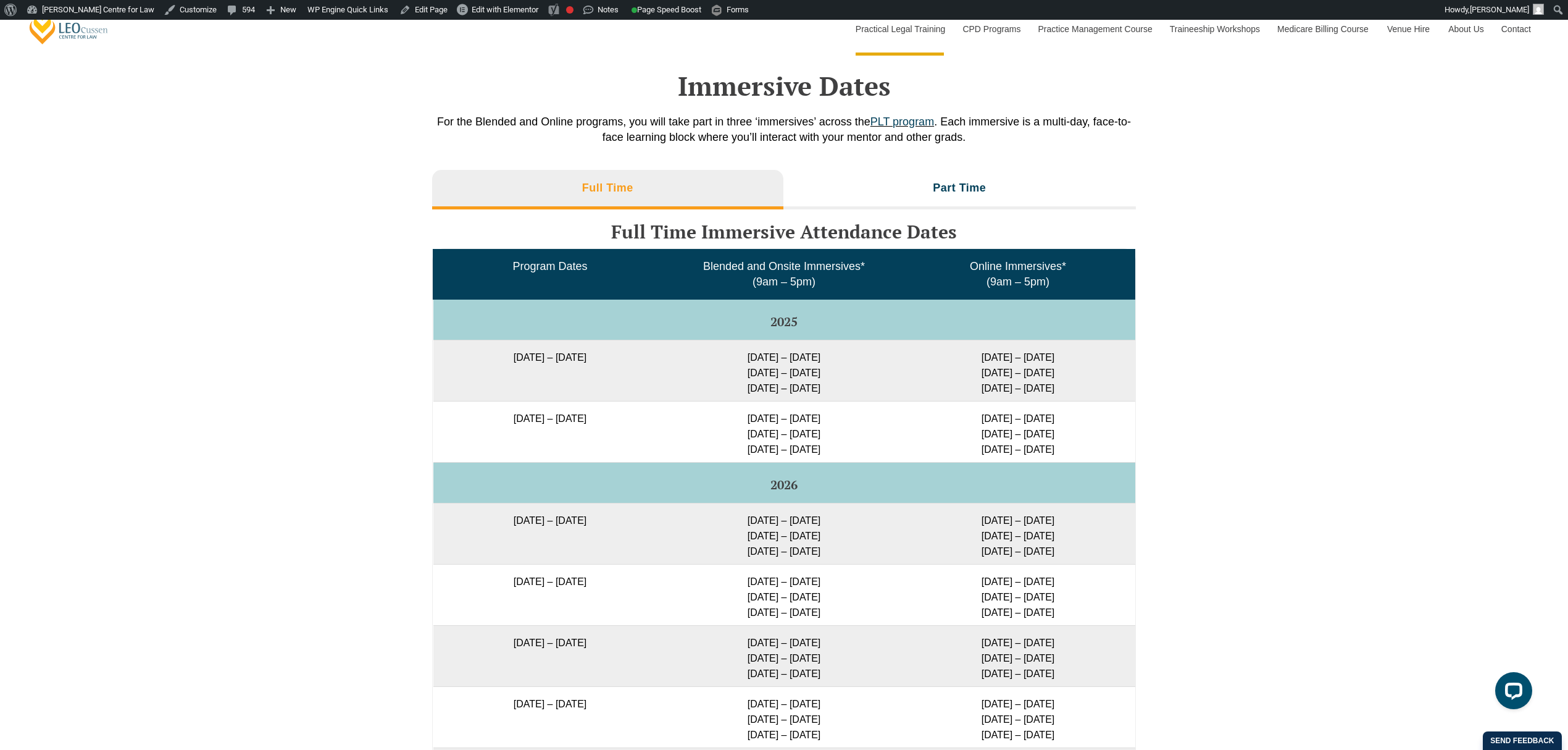
click at [613, 517] on td "27 January 2026 – 12 June 2026" at bounding box center [550, 533] width 234 height 61
click at [537, 662] on td "23 March 2026 – 7 August 2026" at bounding box center [550, 655] width 234 height 61
click at [1012, 170] on li "Part Time" at bounding box center [960, 190] width 353 height 40
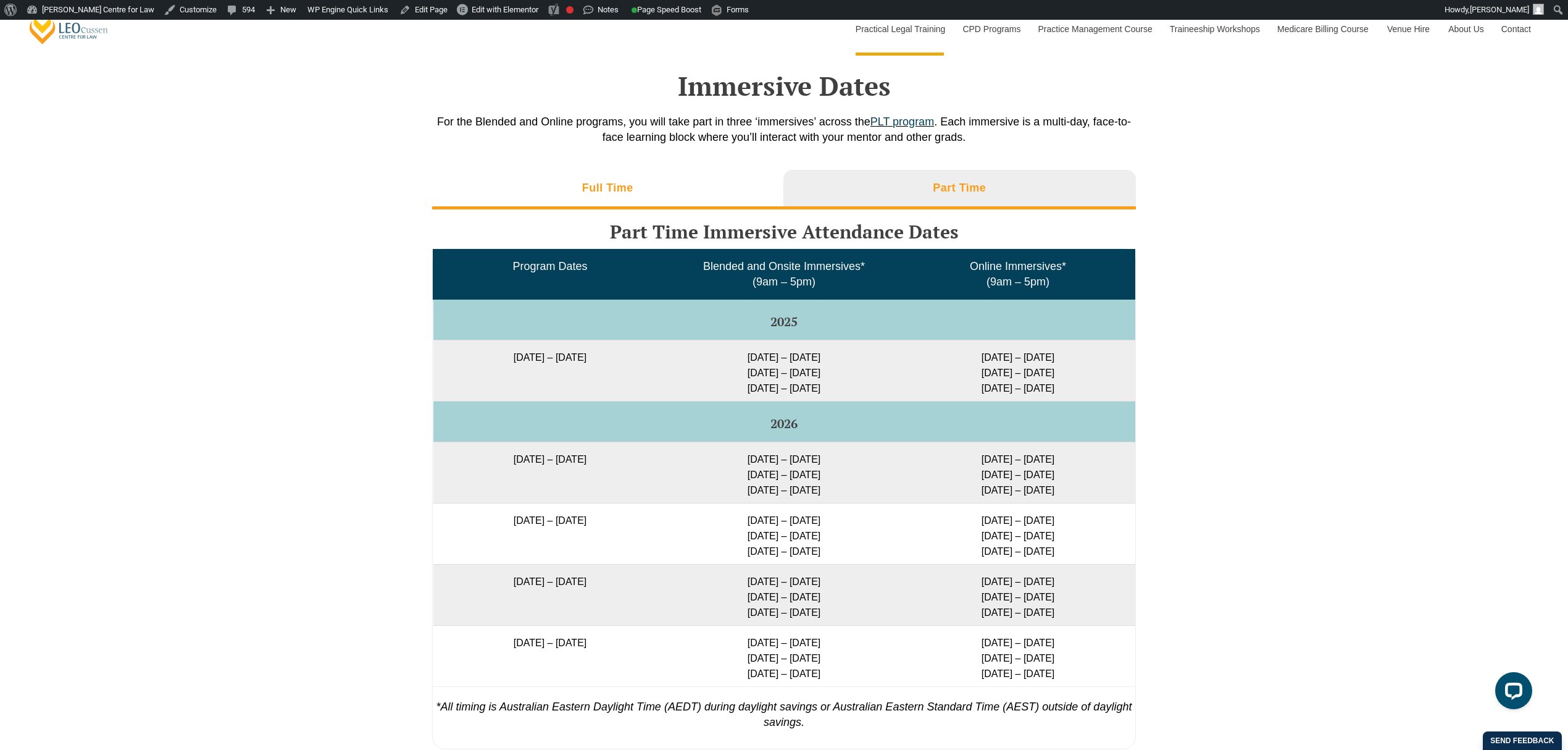
click at [638, 179] on li "Full Time" at bounding box center [607, 190] width 351 height 40
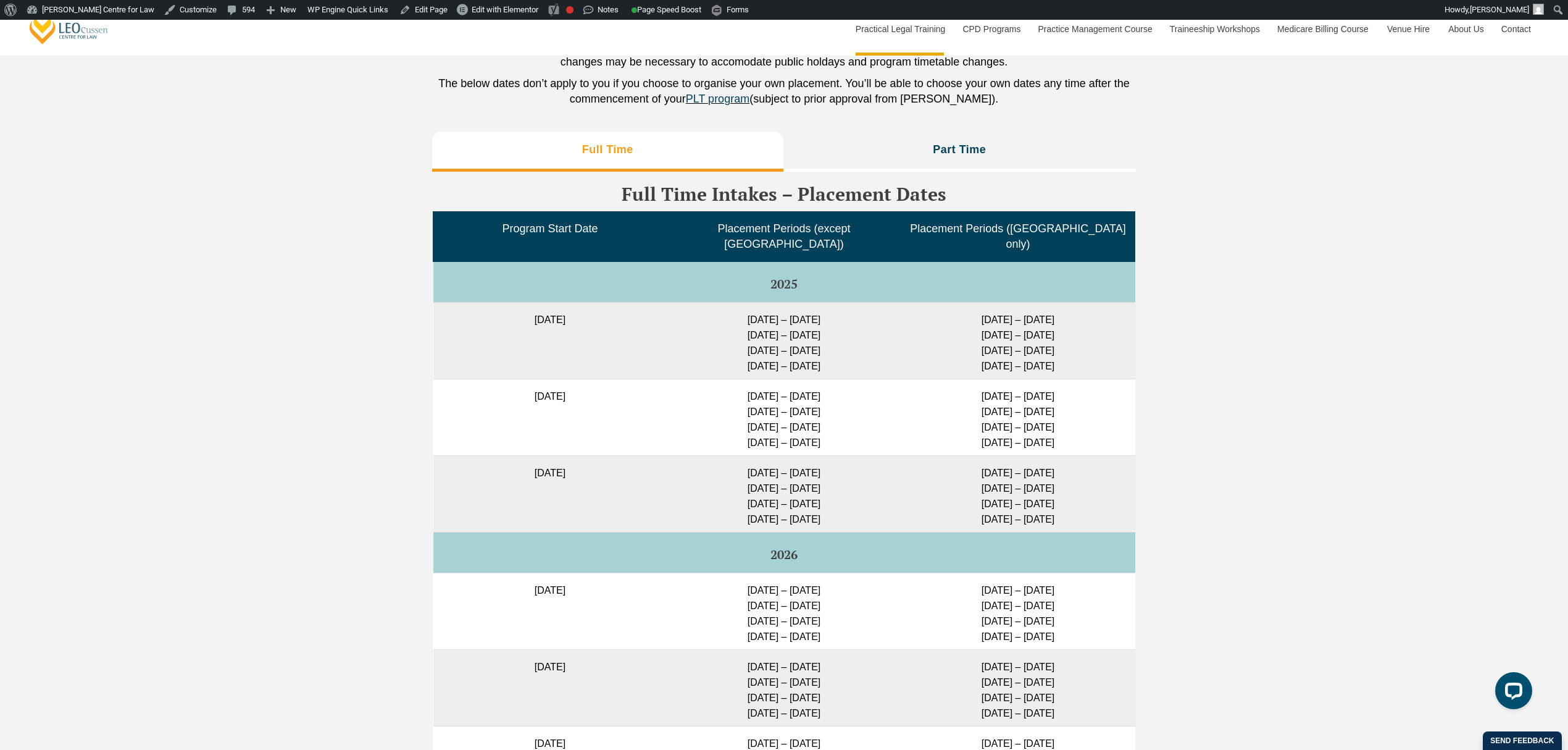
scroll to position [2881, 0]
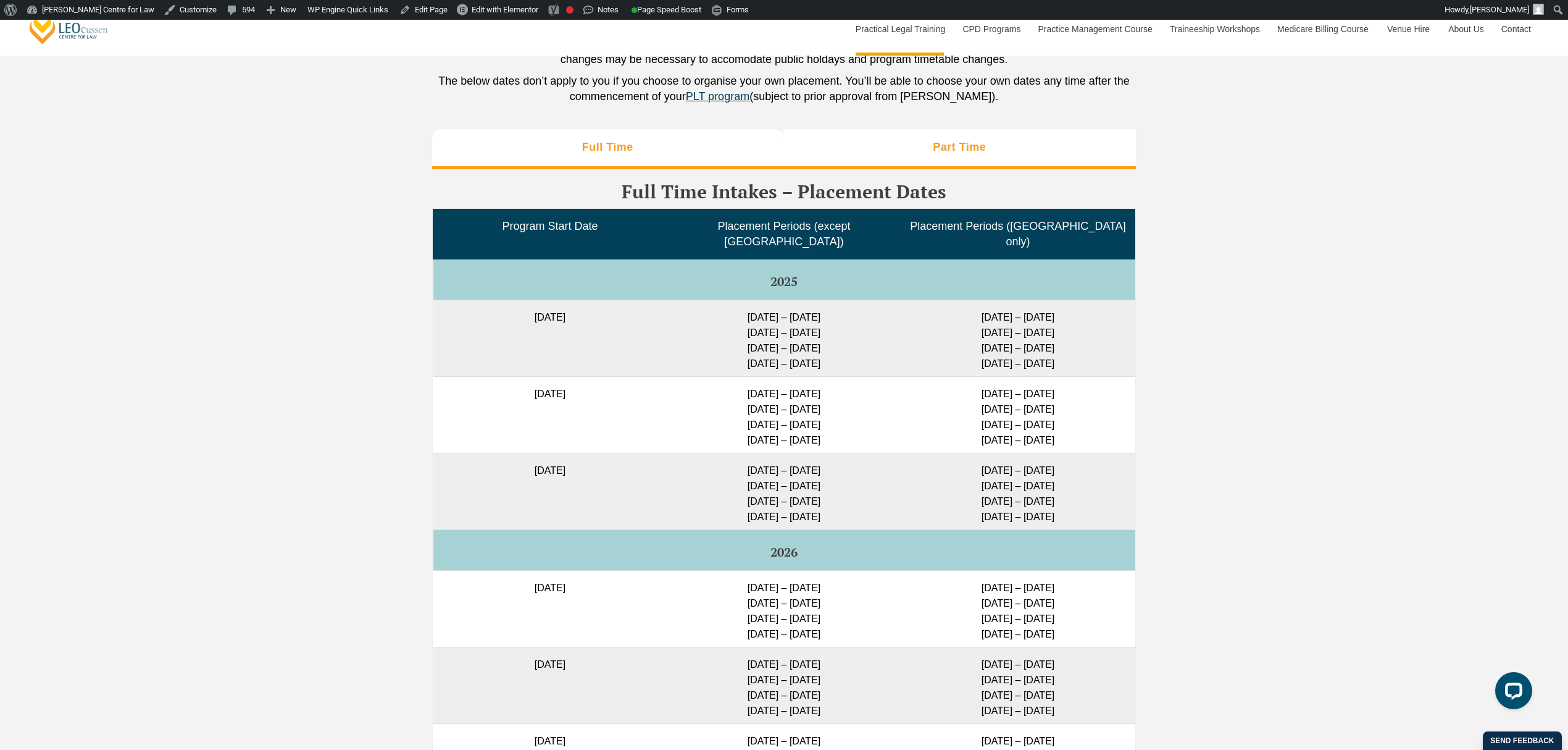
click at [905, 129] on li "Part Time" at bounding box center [960, 149] width 353 height 40
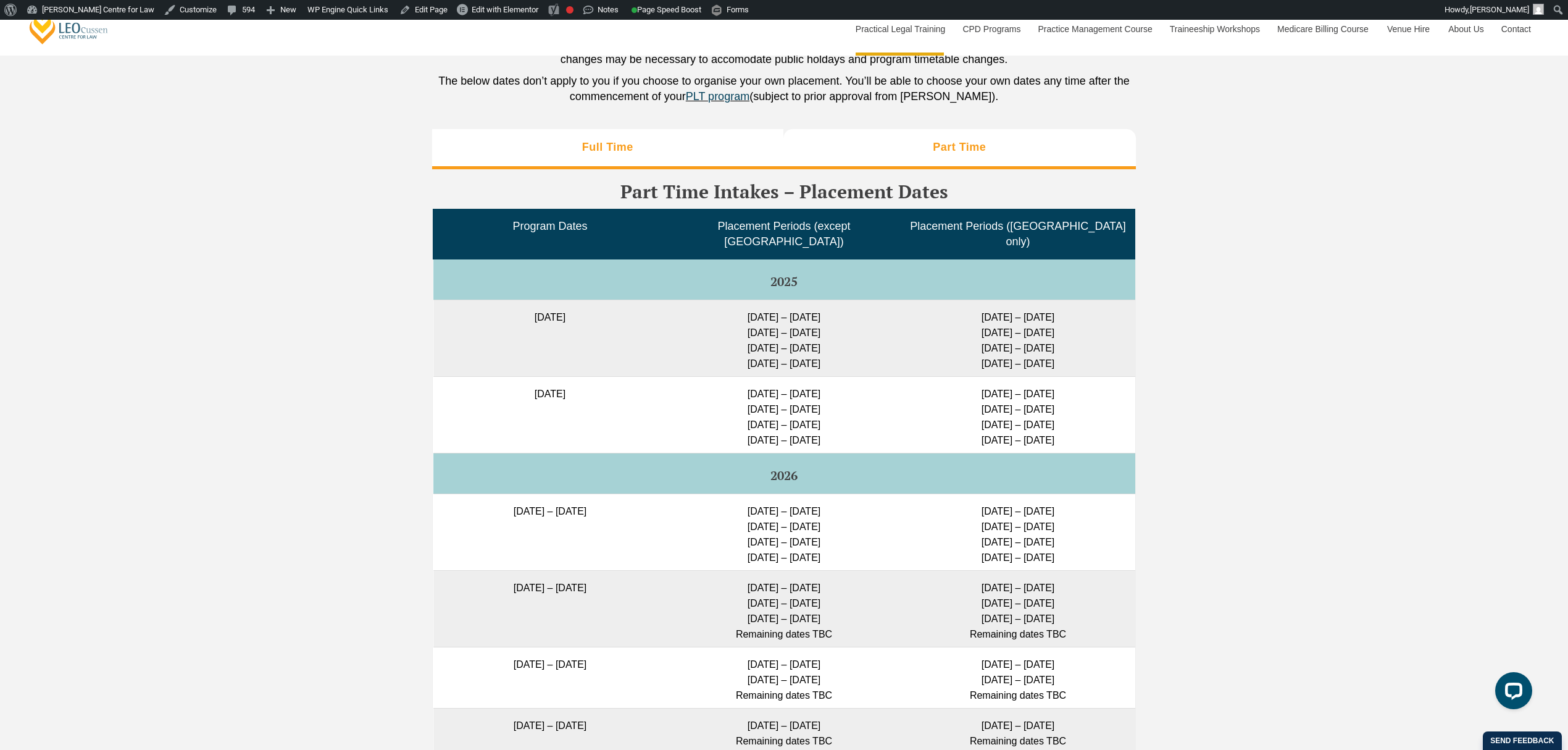
click at [603, 143] on li "Full Time" at bounding box center [607, 149] width 351 height 40
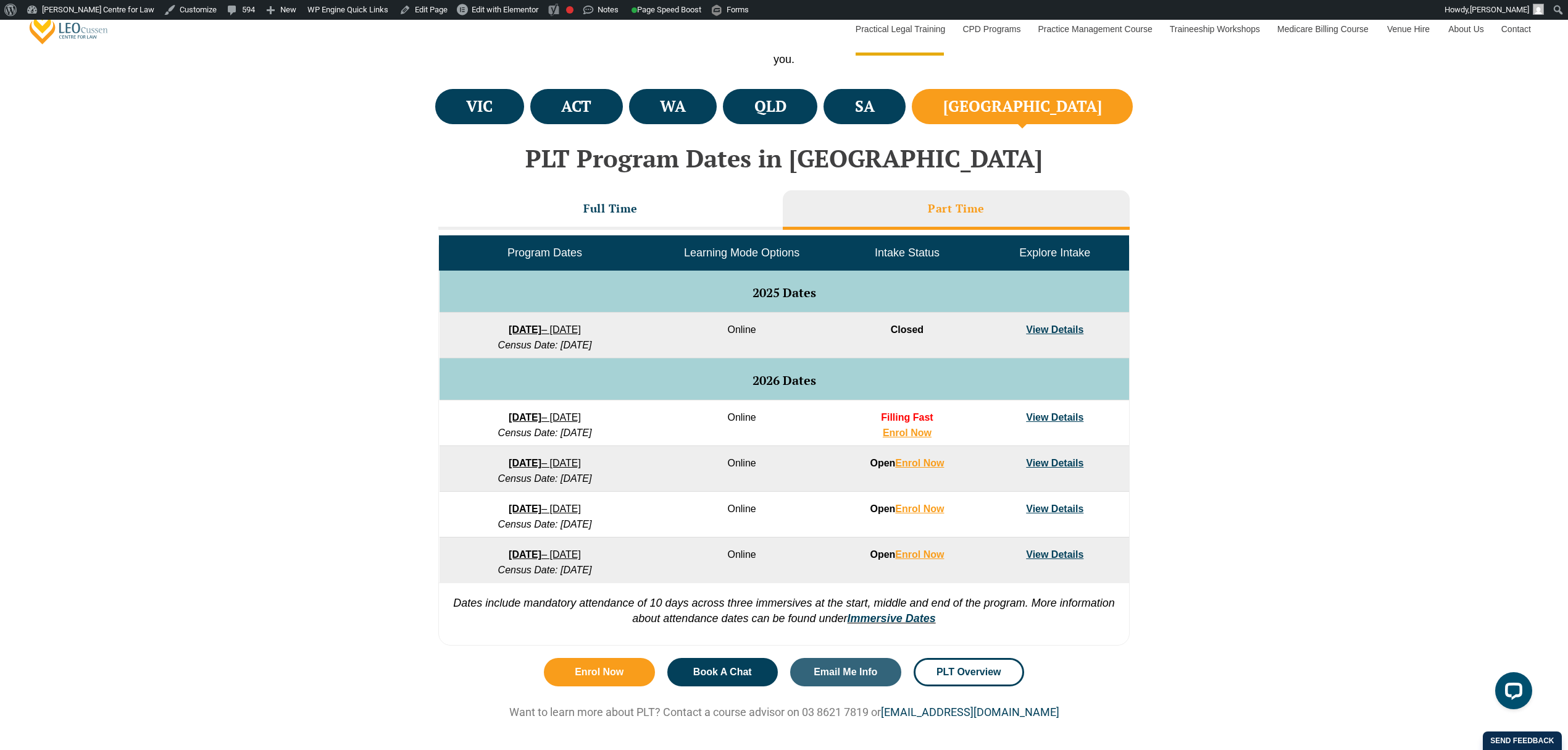
scroll to position [412, 0]
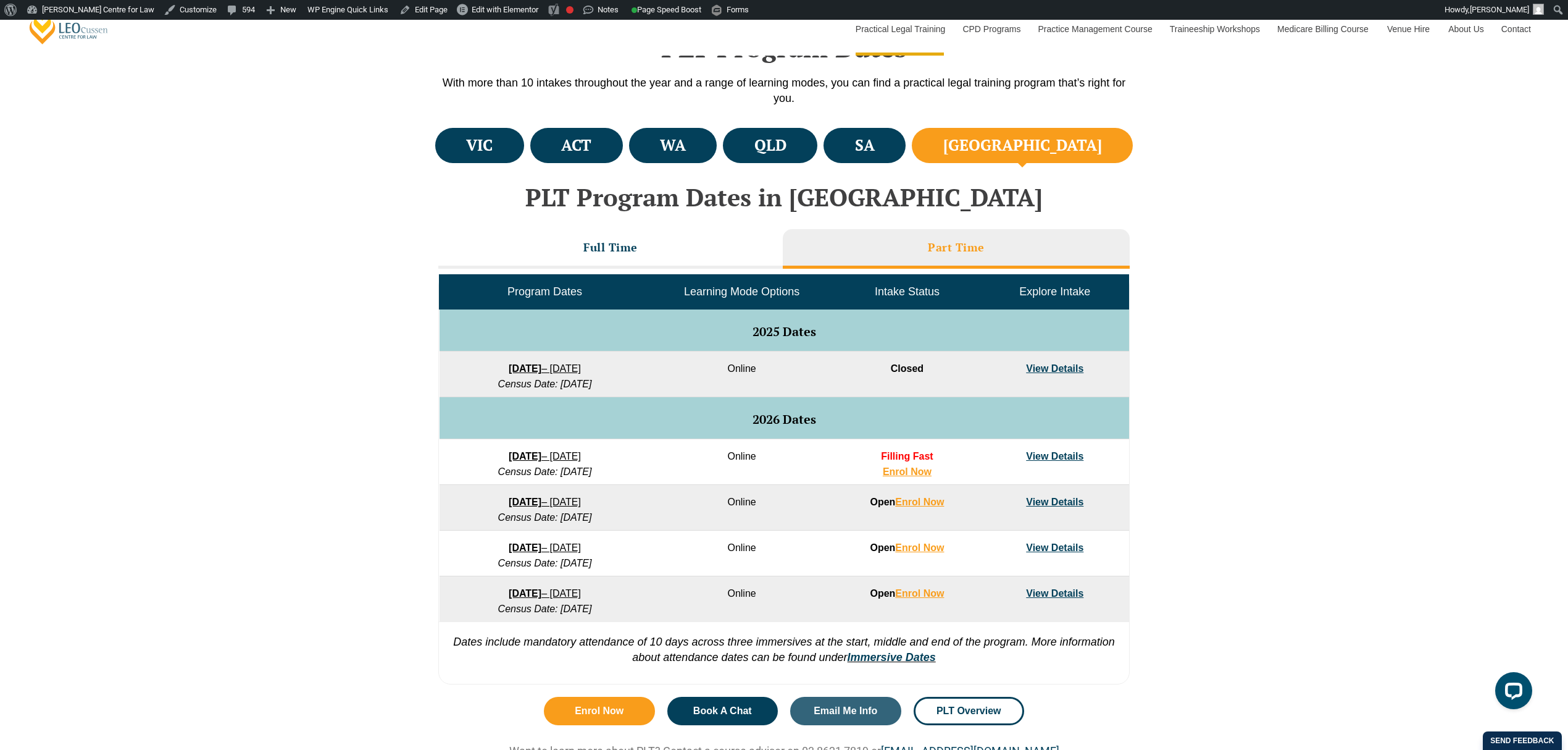
click at [1067, 454] on link "View Details" at bounding box center [1055, 456] width 58 height 10
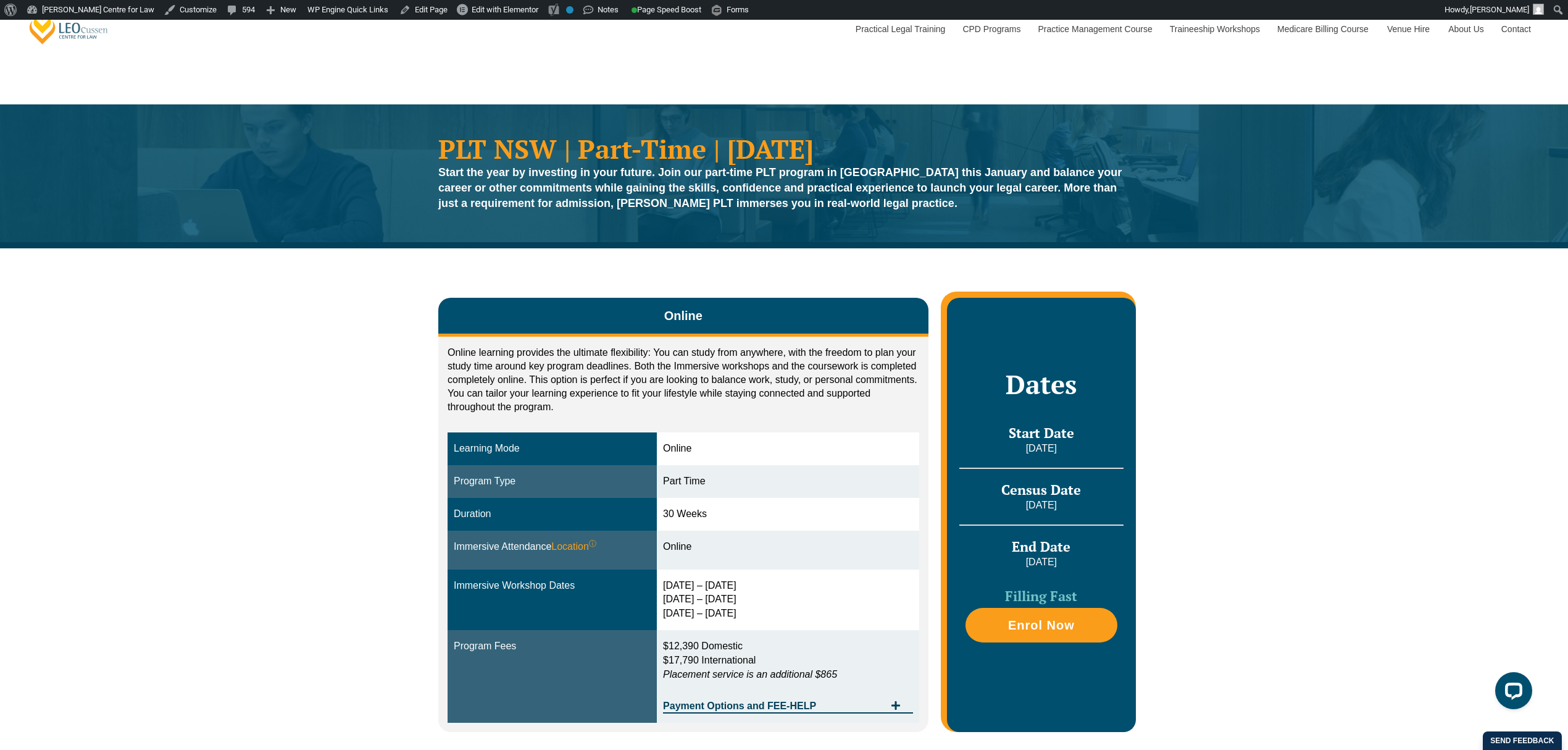
scroll to position [82, 0]
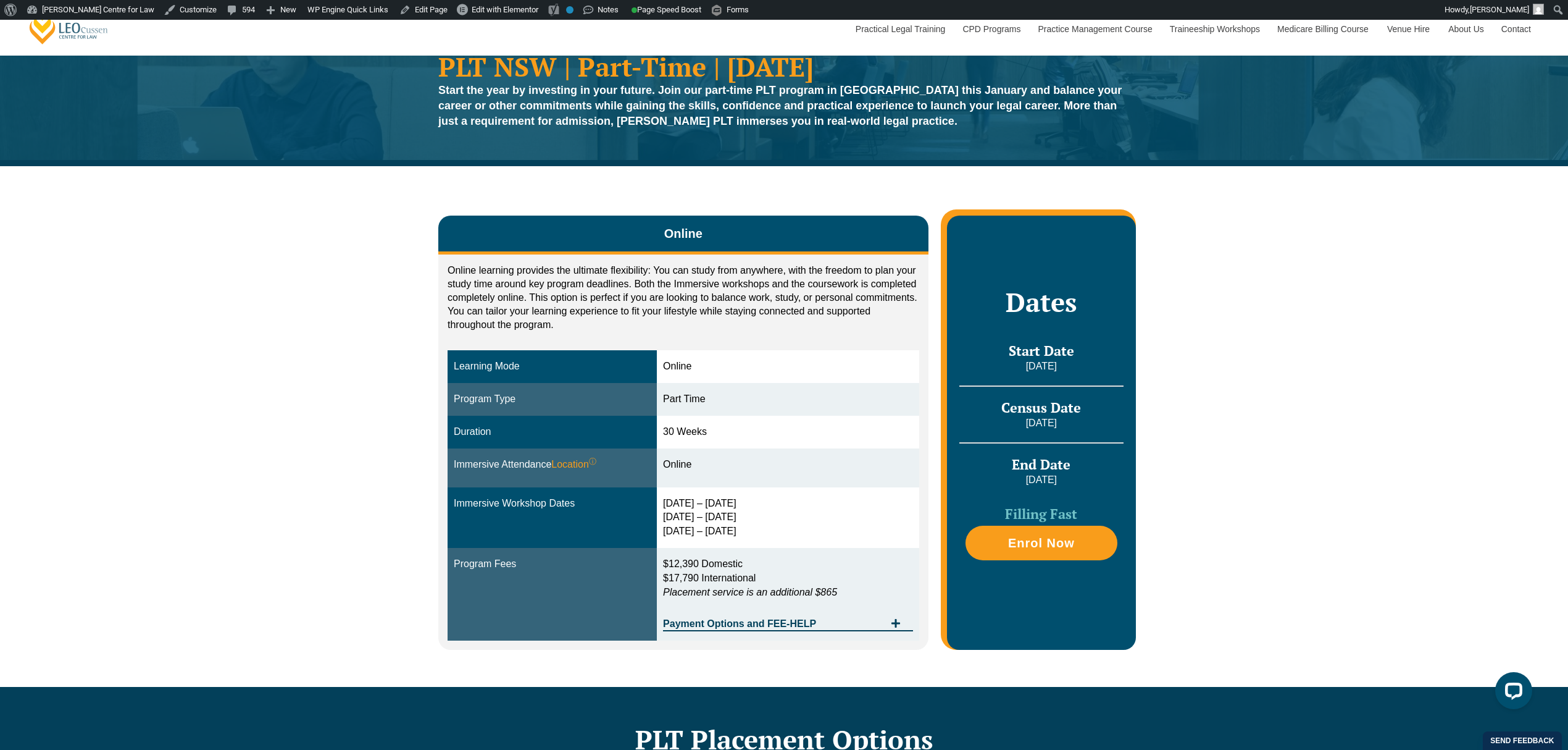
click at [273, 364] on div "Online Online learning provides the ultimate flexibility: You can study from an…" at bounding box center [784, 426] width 1568 height 520
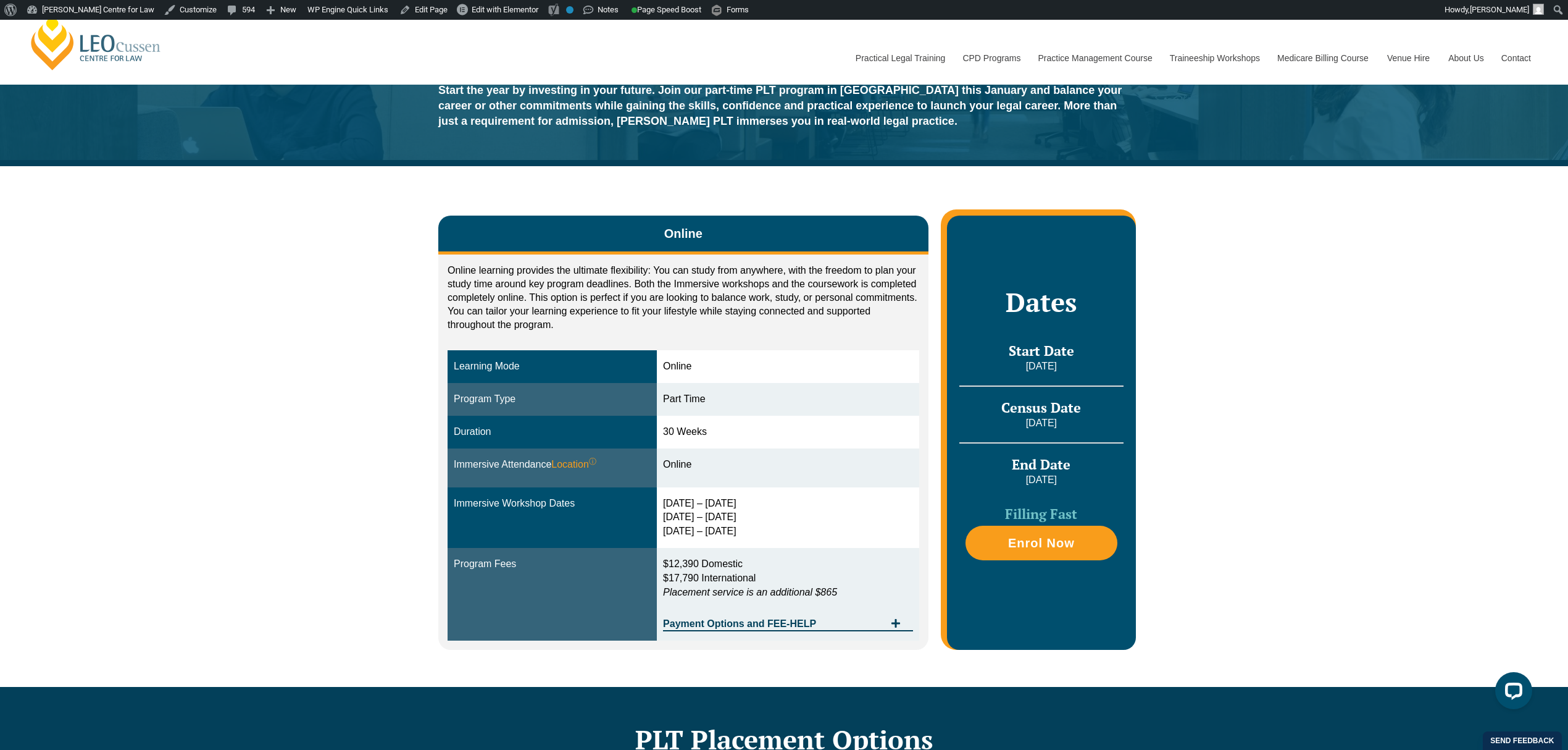
click at [1212, 381] on div "Online Online learning provides the ultimate flexibility: You can study from an…" at bounding box center [784, 426] width 1568 height 520
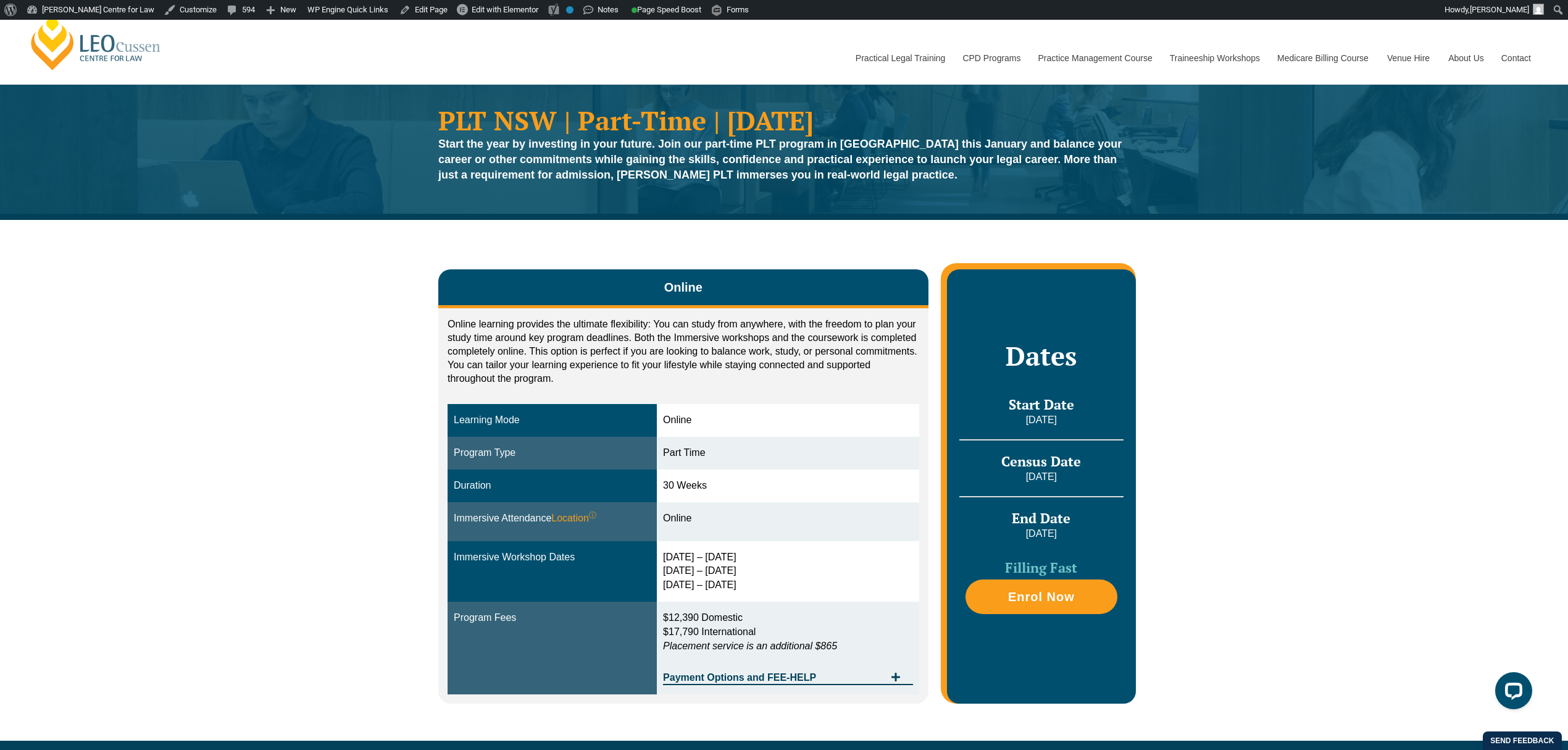
scroll to position [0, 0]
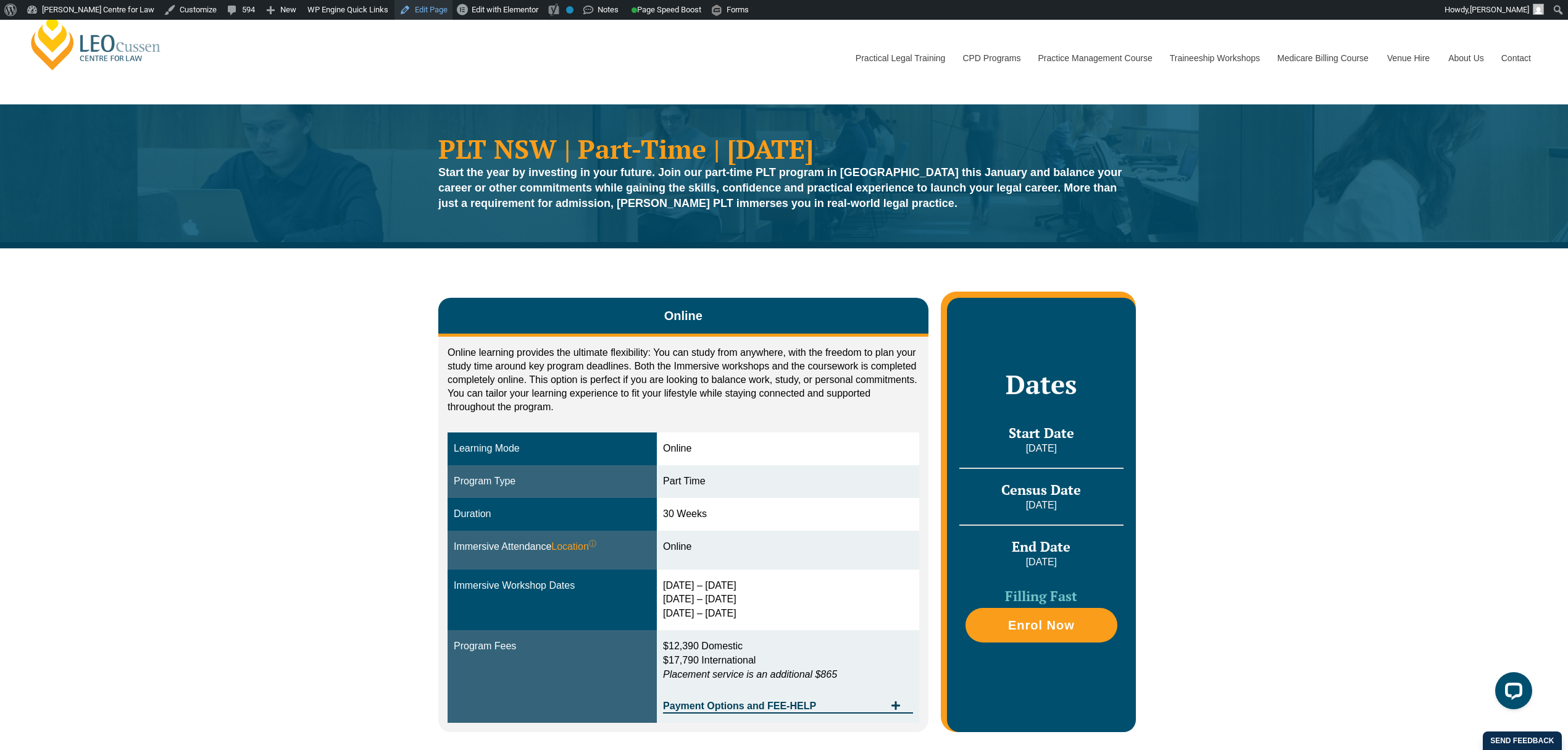
click at [394, 10] on link "Edit Page" at bounding box center [423, 10] width 58 height 20
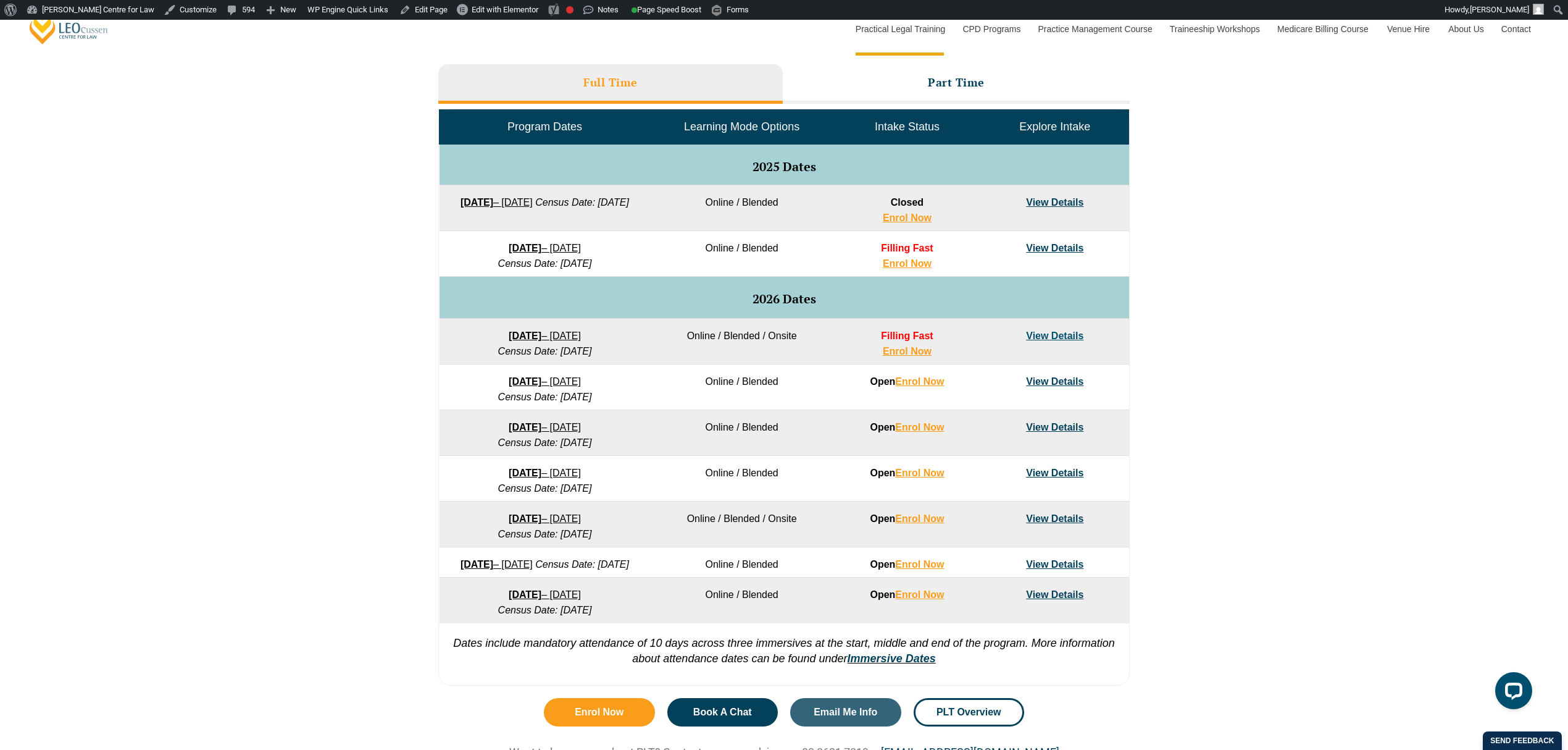
click at [1038, 335] on link "View Details" at bounding box center [1055, 336] width 58 height 10
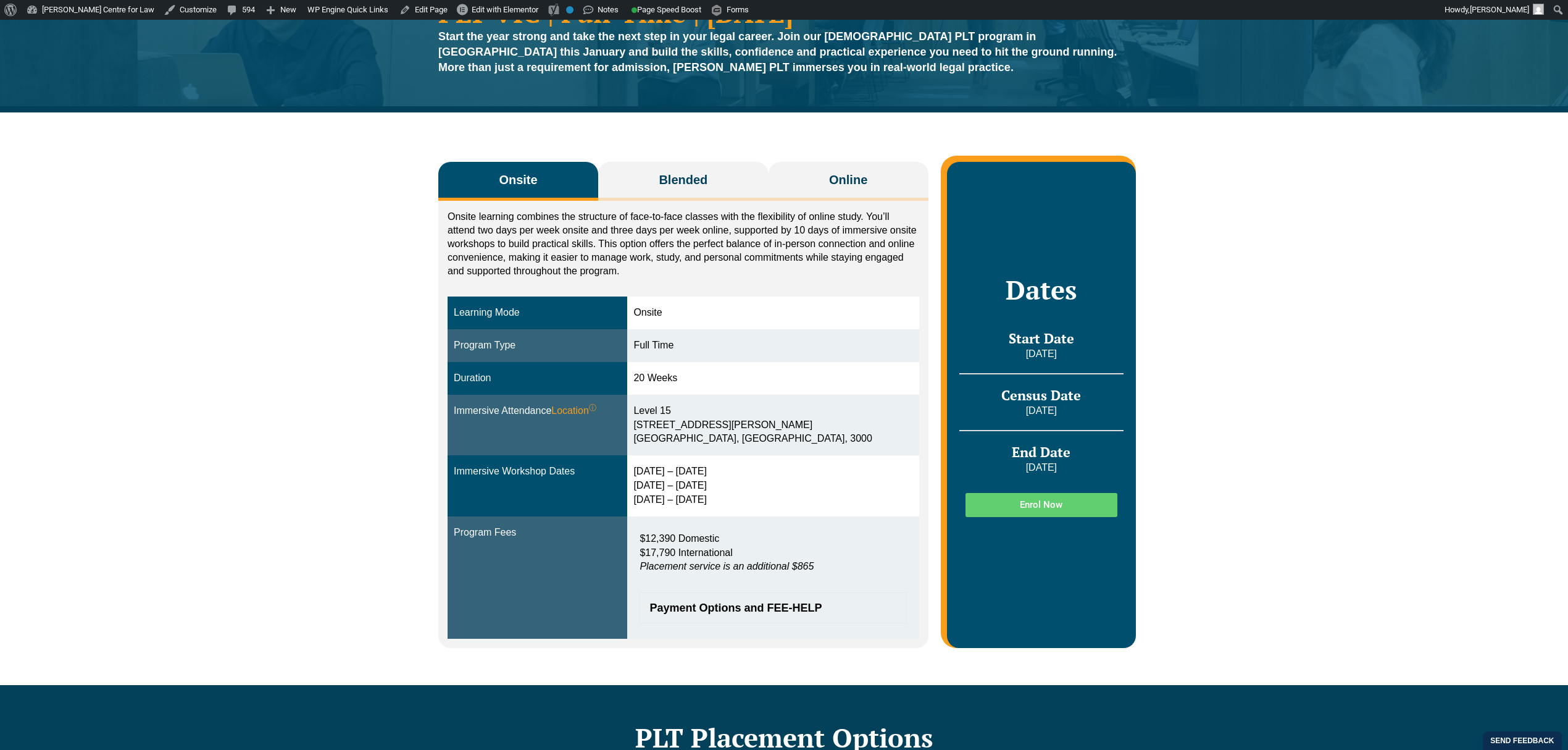
scroll to position [164, 0]
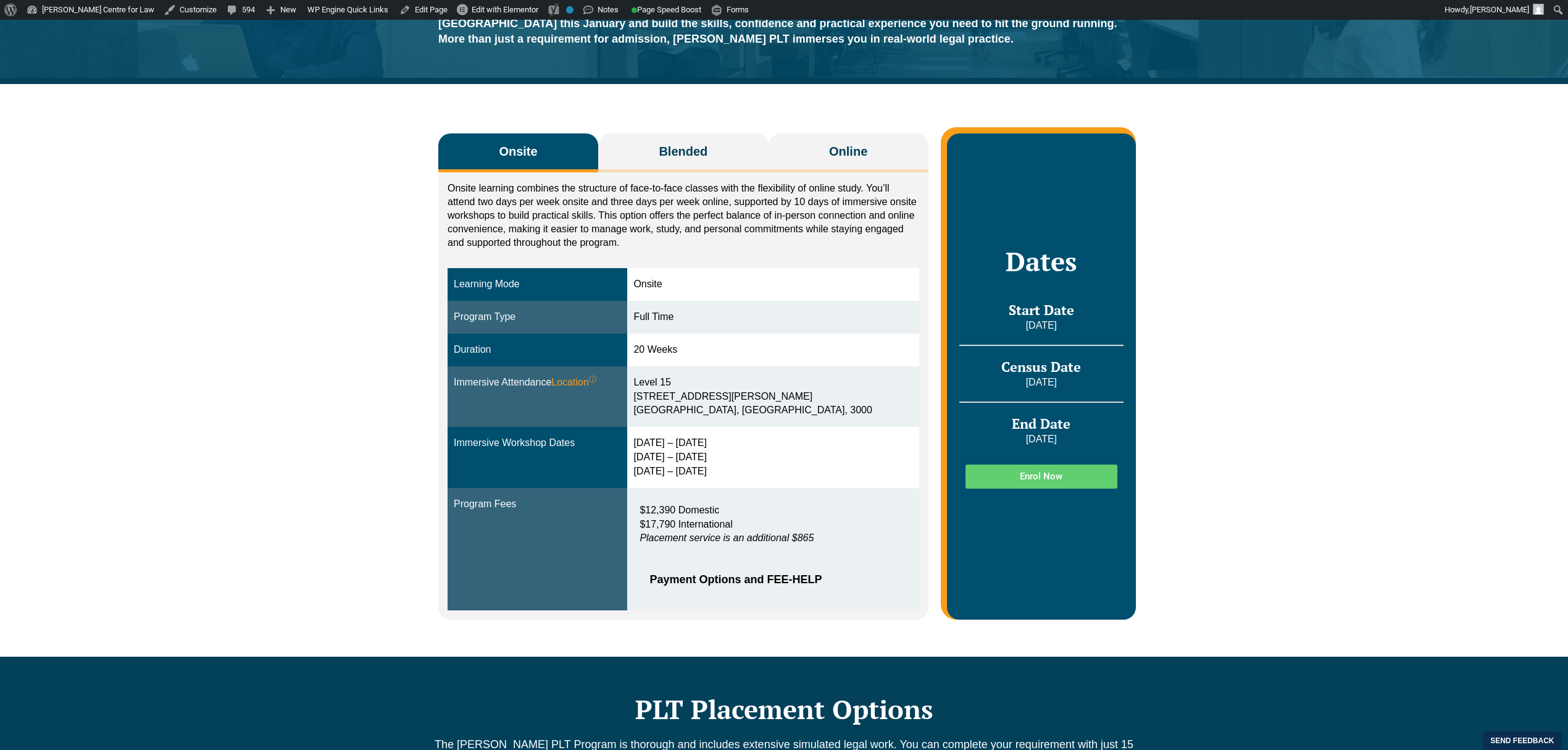
click at [319, 411] on div "Onsite Blended Online Onsite learning combines the structure of face-to-face cl…" at bounding box center [784, 370] width 1568 height 572
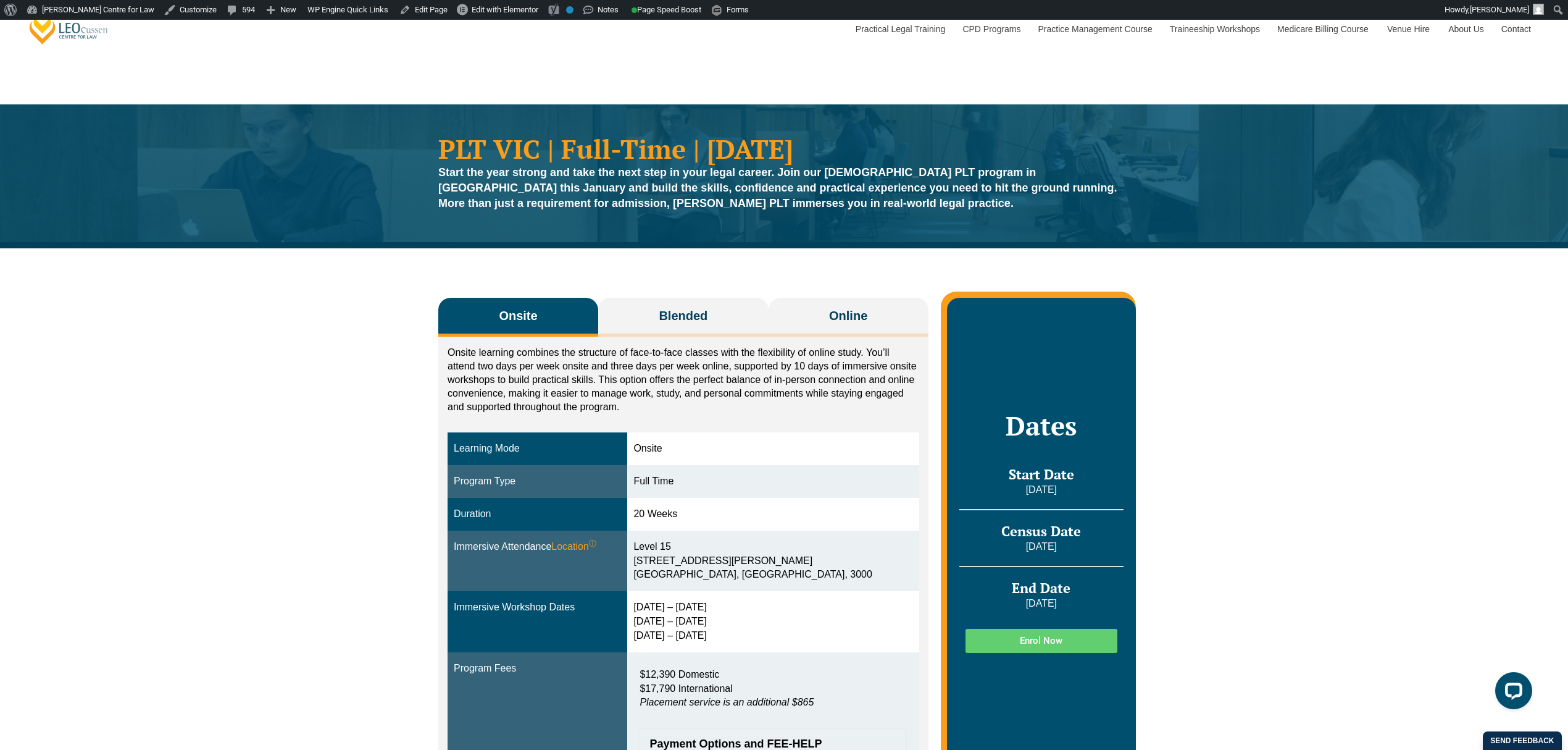
scroll to position [82, 0]
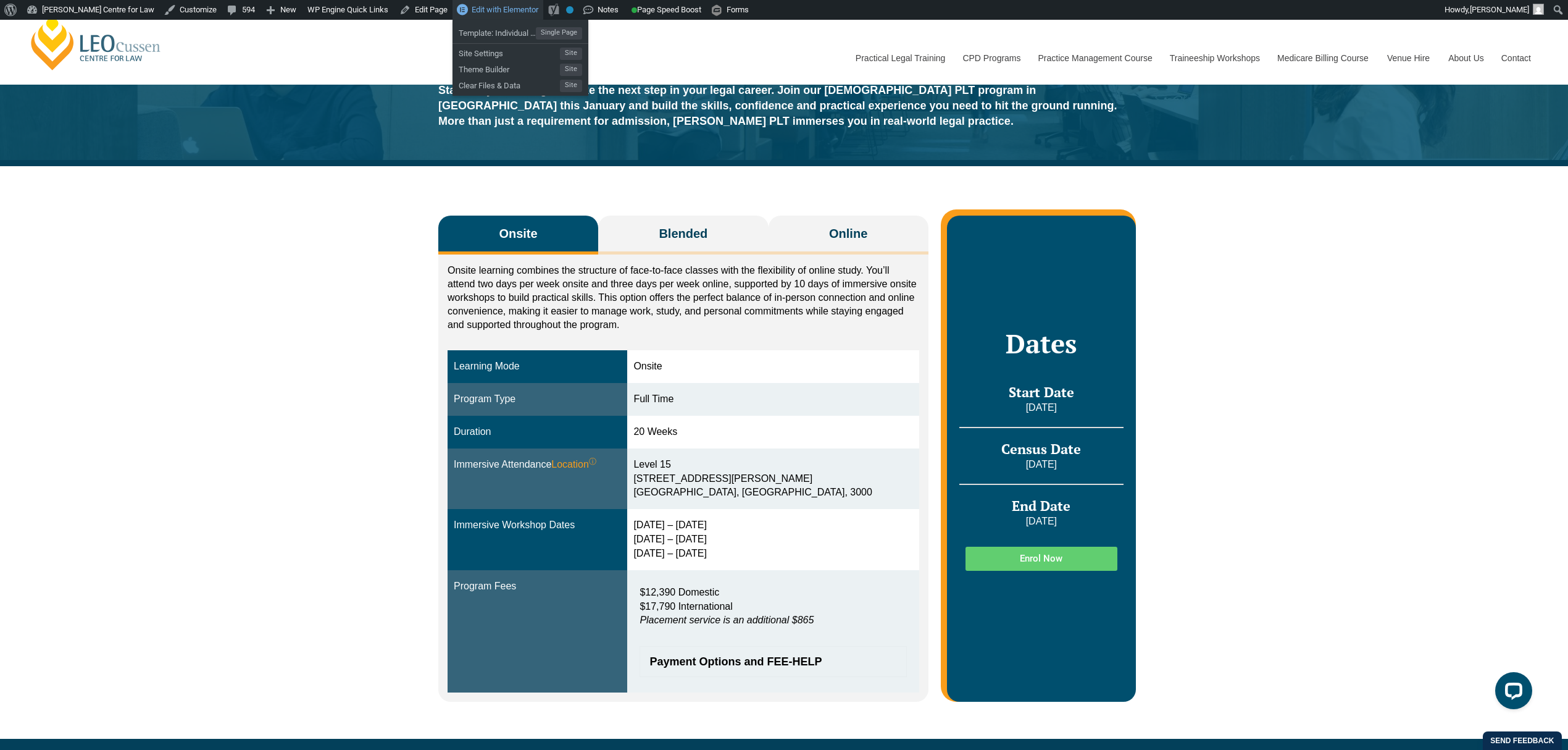
click at [472, 13] on span "Edit with Elementor" at bounding box center [505, 10] width 66 height 10
click at [164, 369] on div "Onsite Blended Online Onsite learning combines the structure of face-to-face cl…" at bounding box center [784, 452] width 1568 height 572
click at [408, 425] on div "Onsite Blended Online Onsite learning combines the structure of face-to-face cl…" at bounding box center [784, 452] width 1568 height 572
click at [294, 504] on div "Onsite Blended Online Onsite learning combines the structure of face-to-face cl…" at bounding box center [784, 452] width 1568 height 572
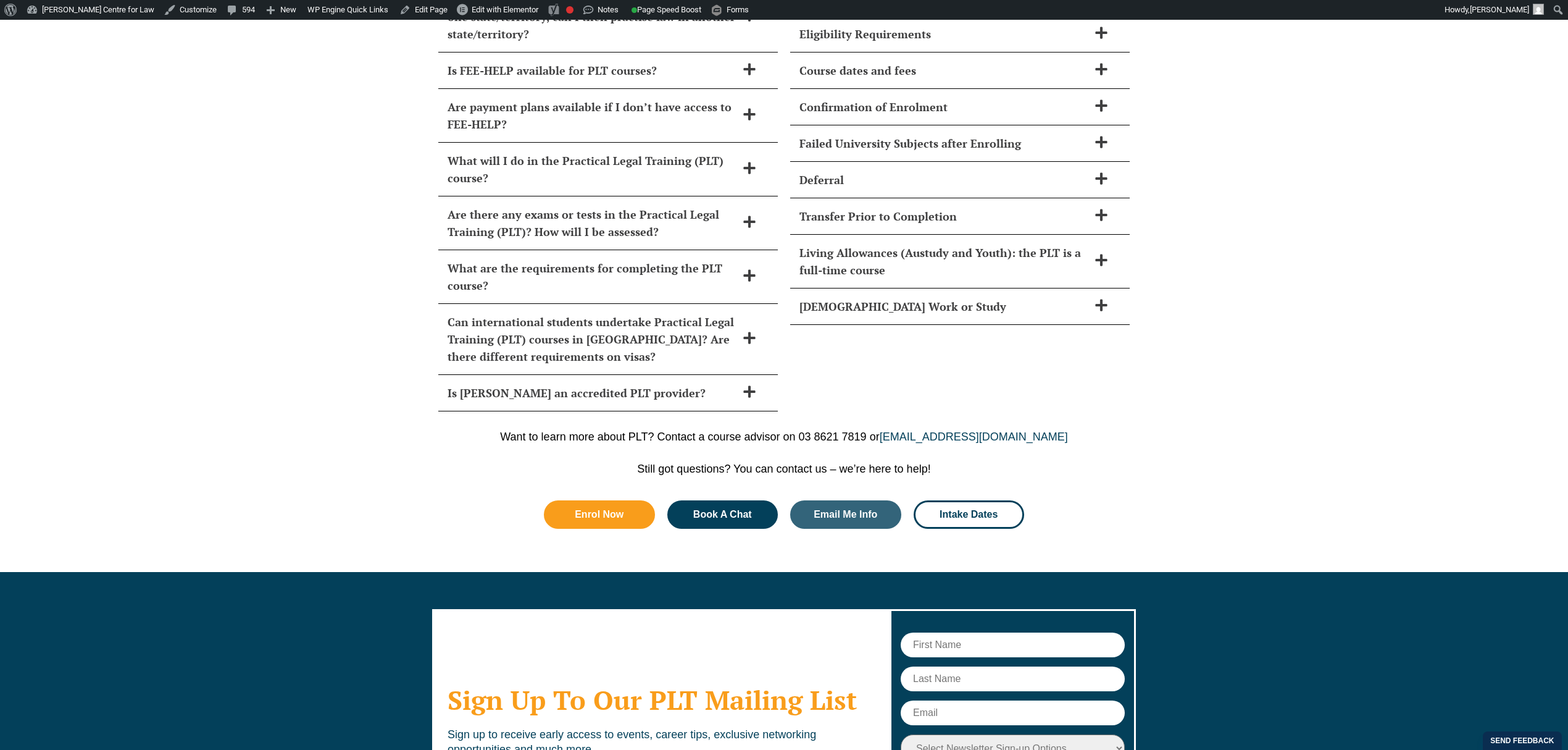
scroll to position [5736, 0]
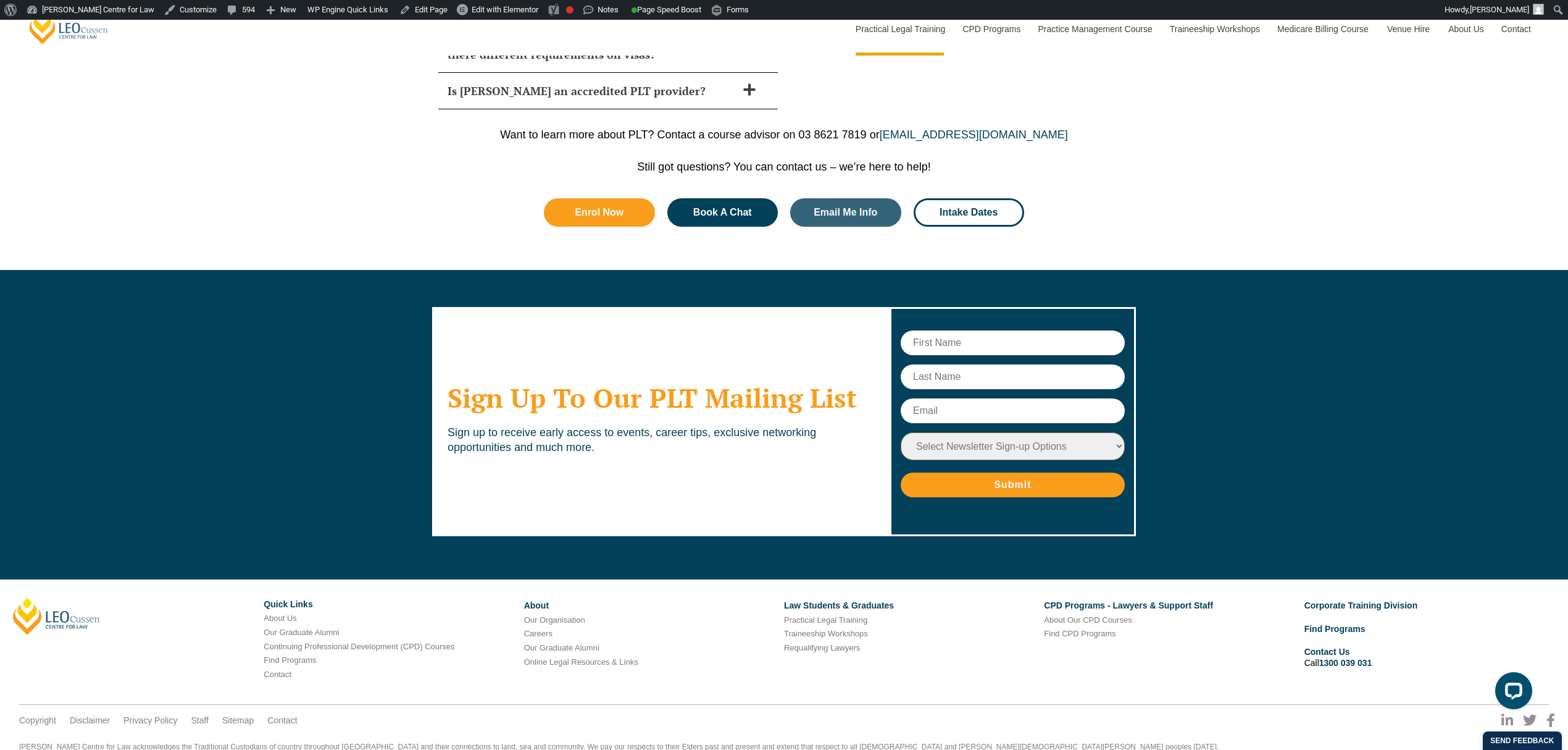
click at [1035, 432] on select "Select Newsletter Sign-up Options Practical Legal Training - VIC Practical Lega…" at bounding box center [1013, 446] width 224 height 28
click at [307, 498] on div "Sign Up To Our PLT Mailing List Sign up to receive early access to events, care…" at bounding box center [784, 422] width 1568 height 304
click at [1019, 432] on select "Select Newsletter Sign-up Options Practical Legal Training - VIC Practical Lega…" at bounding box center [1013, 446] width 224 height 28
select select "tfa_10"
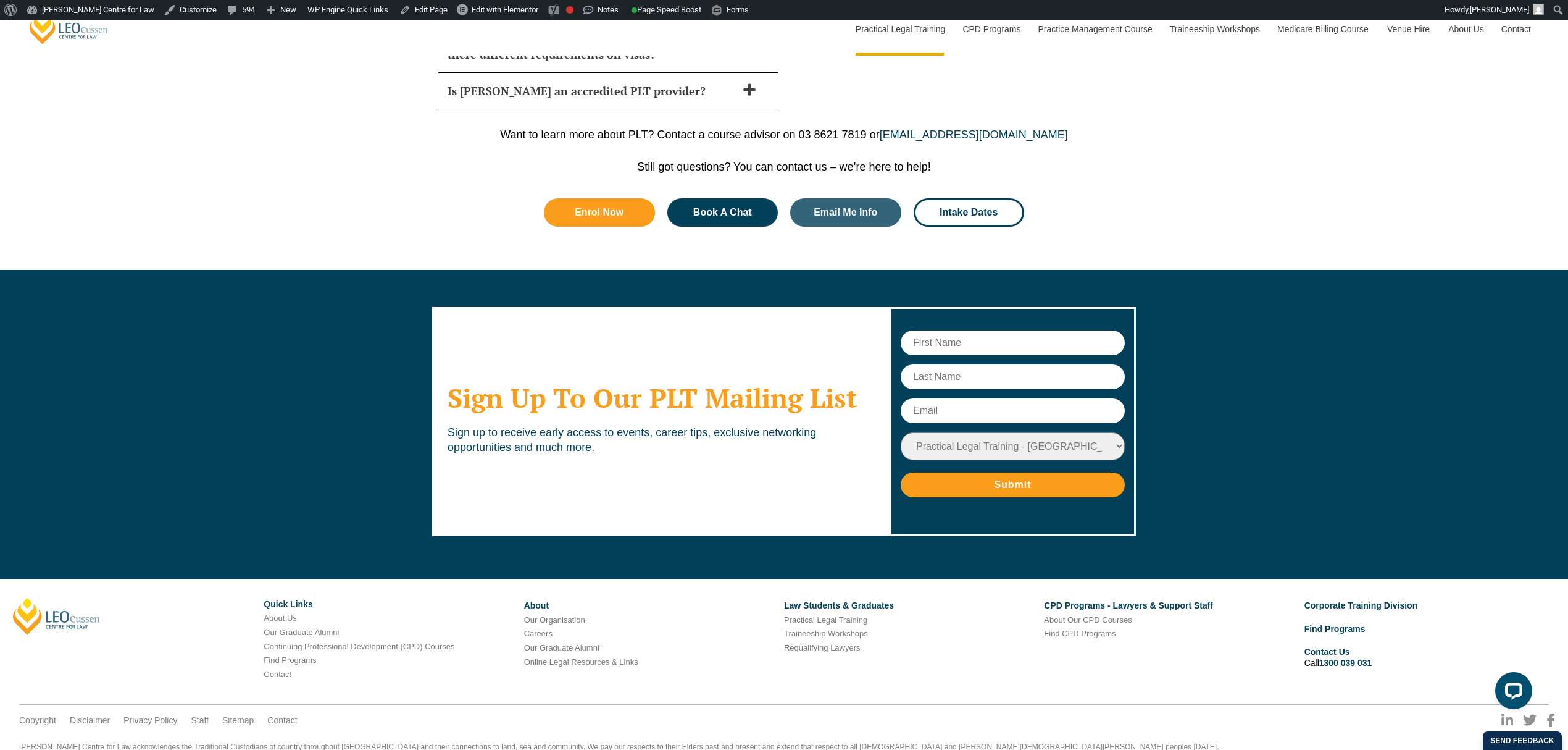
click at [901, 432] on select "Select Newsletter Sign-up Options Practical Legal Training - VIC Practical Lega…" at bounding box center [1013, 446] width 224 height 28
click at [1007, 432] on select "Select Newsletter Sign-up Options Practical Legal Training - VIC Practical Lega…" at bounding box center [1013, 446] width 224 height 28
select select
click at [901, 432] on select "Select Newsletter Sign-up Options Practical Legal Training - VIC Practical Lega…" at bounding box center [1013, 446] width 224 height 28
click at [297, 408] on div "Sign Up To Our PLT Mailing List Sign up to receive early access to events, care…" at bounding box center [784, 422] width 1568 height 304
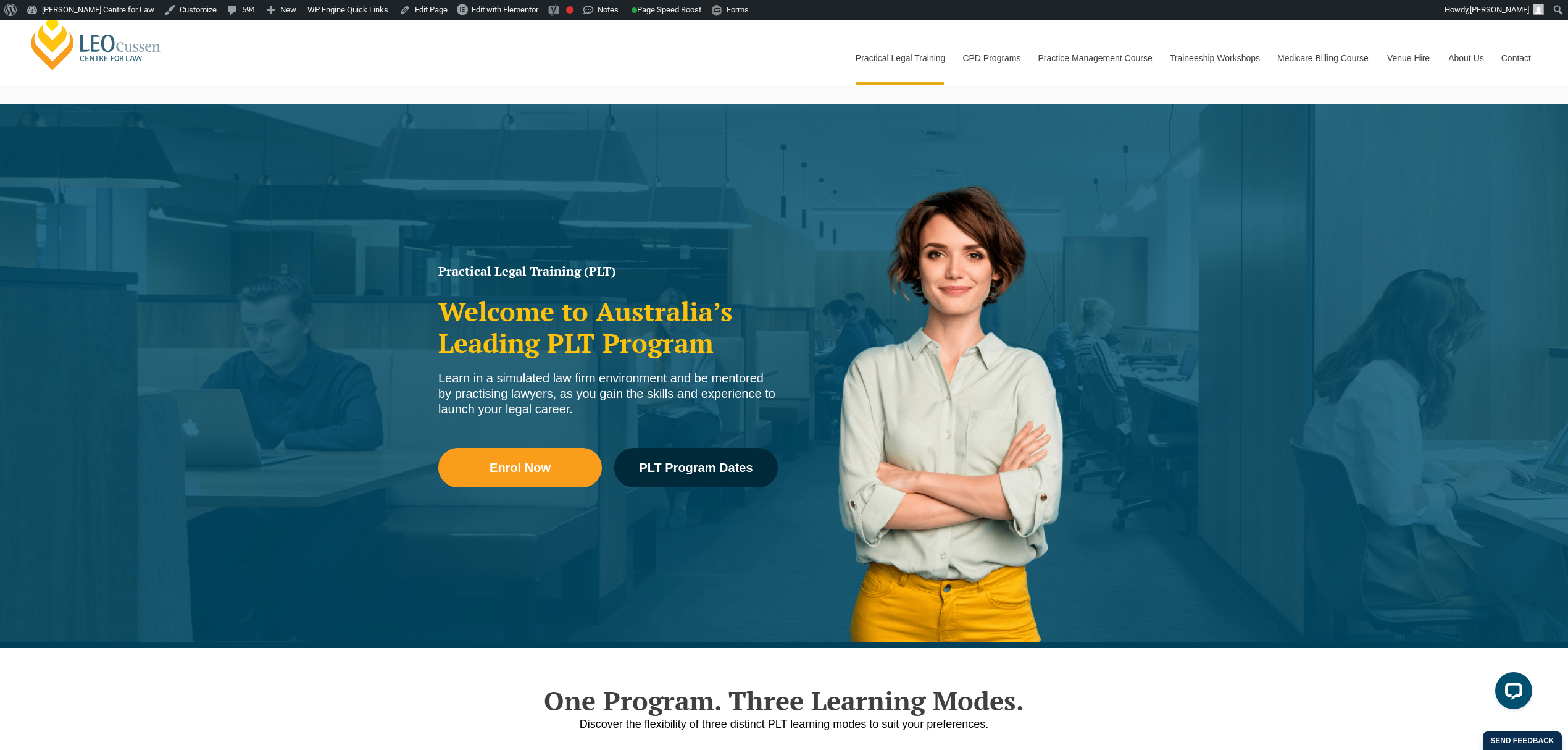
click at [503, 567] on div "Practical Legal Training (PLT) Welcome to Australia’s Leading PLT Program Learn…" at bounding box center [784, 376] width 1568 height 544
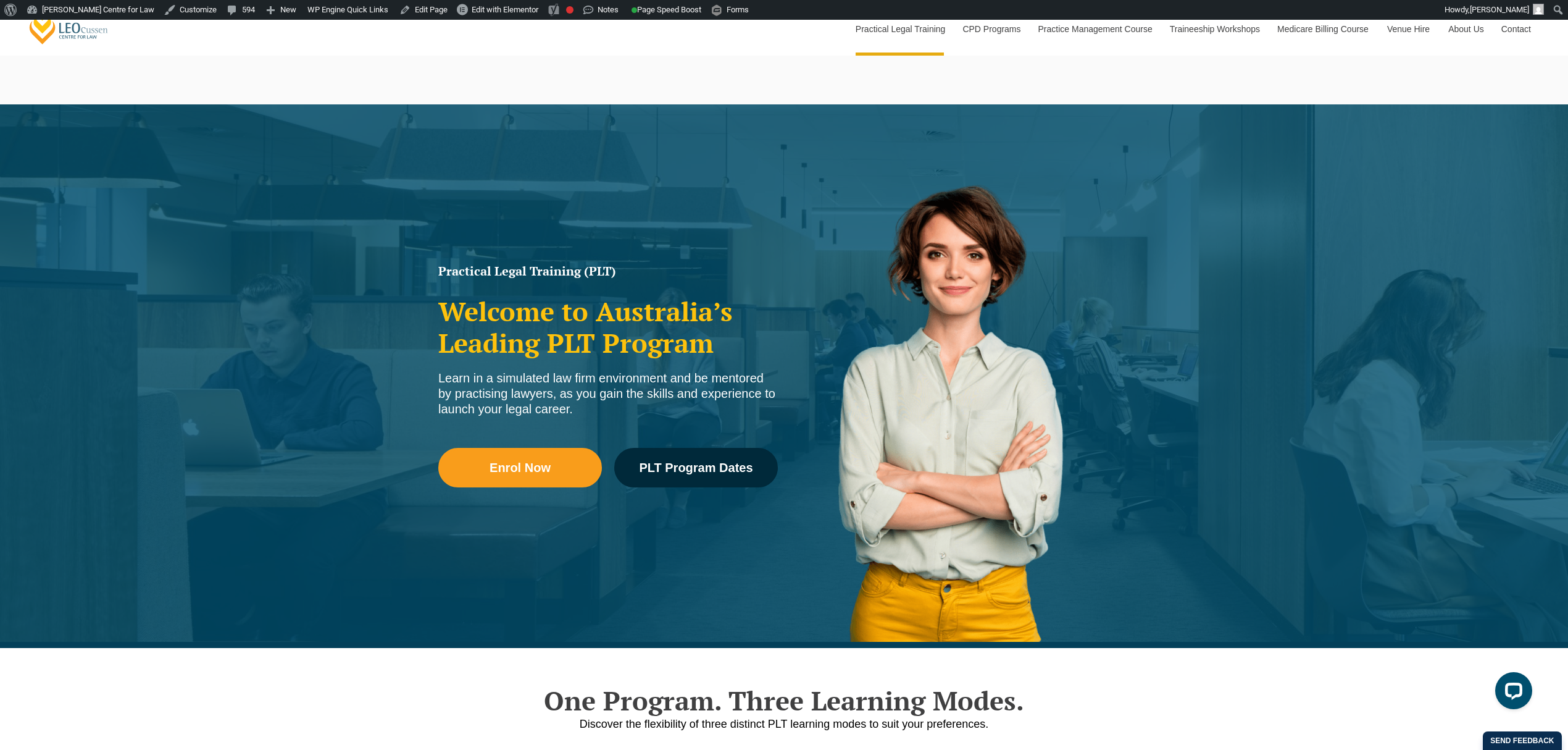
scroll to position [494, 0]
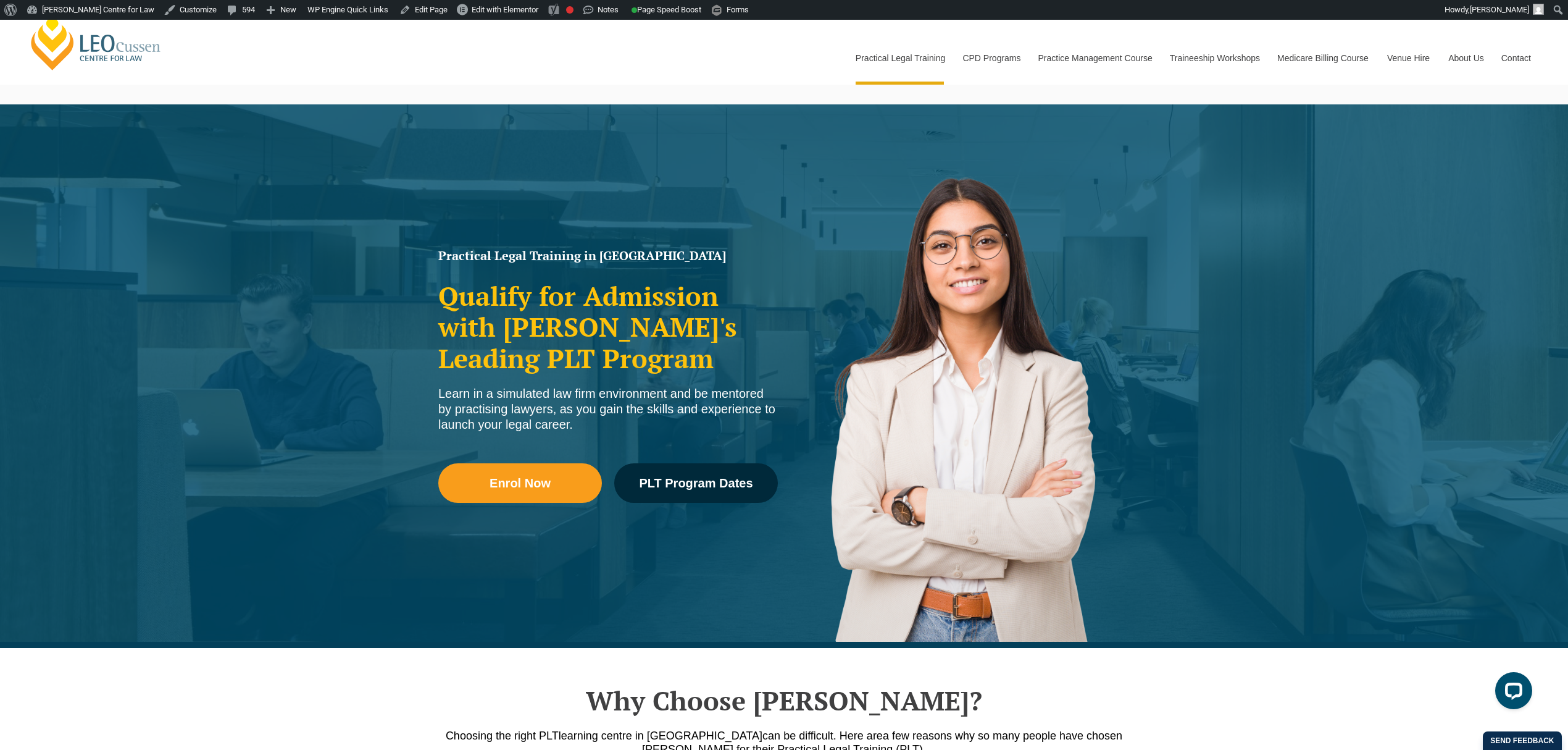
click at [141, 60] on link "[PERSON_NAME] Centre for Law" at bounding box center [96, 42] width 136 height 58
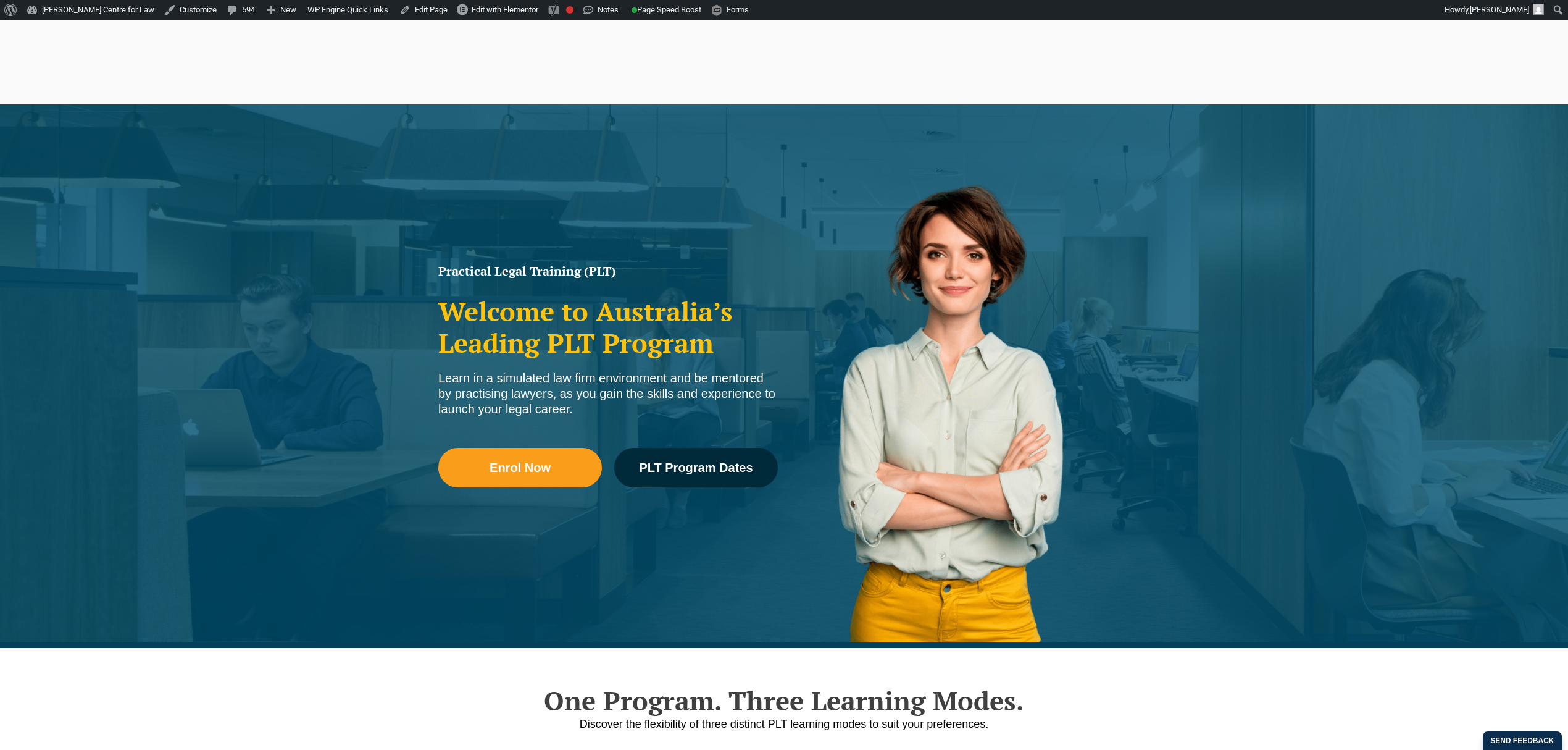
click at [302, 60] on div "Leo Cussen Centre for Law Search here Practical Legal Training Our Practical Le…" at bounding box center [784, 45] width 1512 height 79
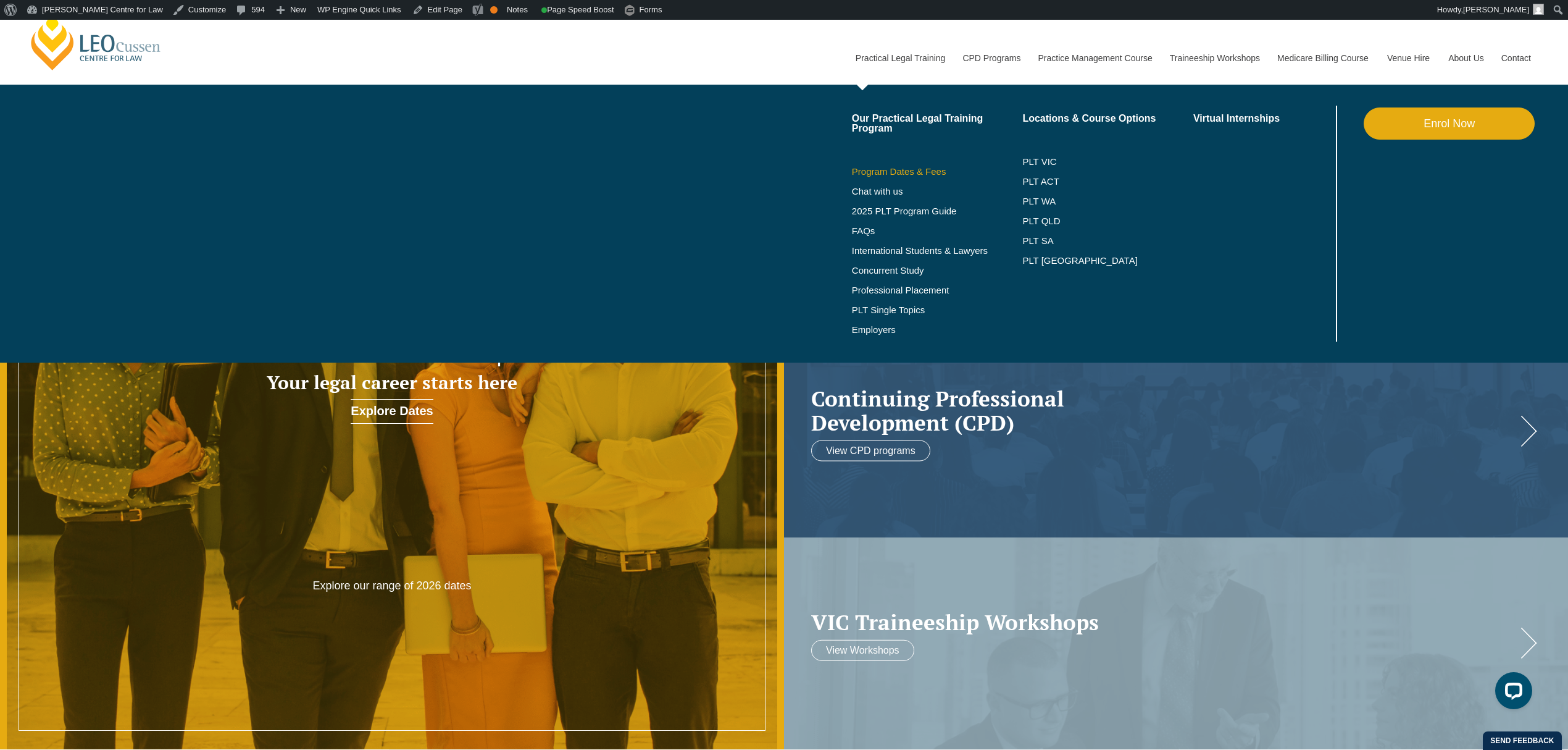
click at [943, 168] on link "Program Dates & Fees" at bounding box center [937, 171] width 171 height 10
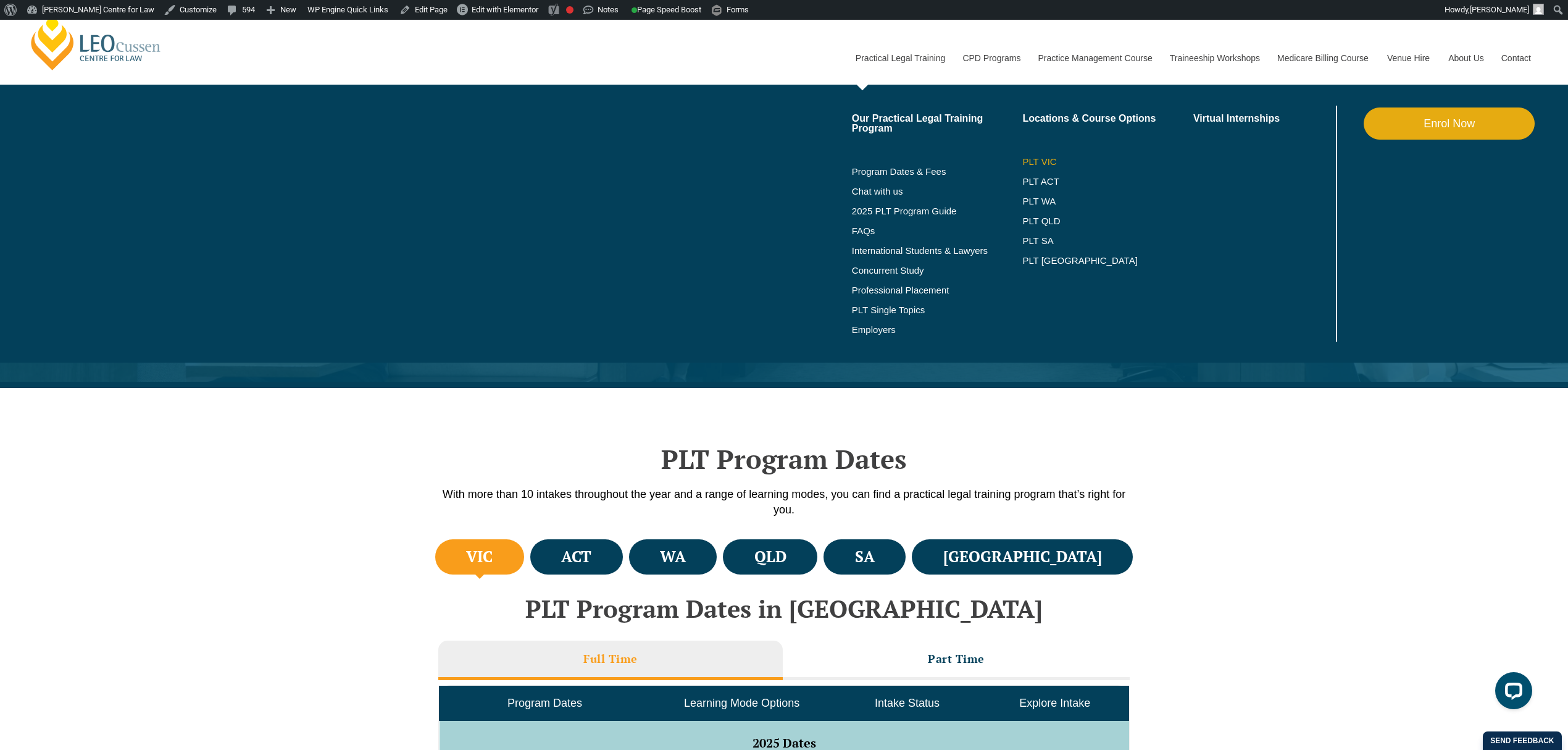
click at [1045, 163] on link "PLT VIC" at bounding box center [1108, 162] width 171 height 10
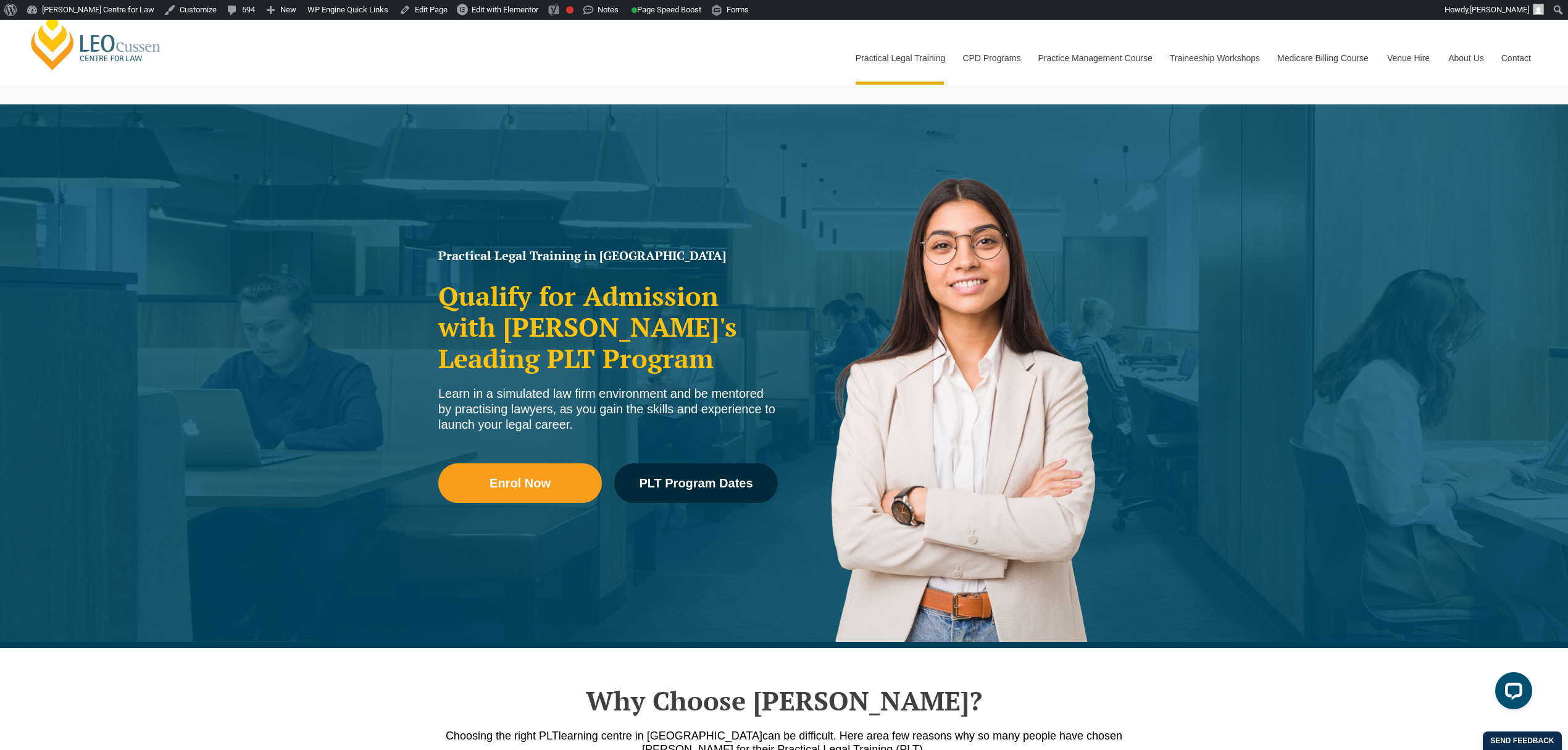
click at [496, 78] on div "Leo Cussen Centre for Law Search here Practical Legal Training Our Practical Le…" at bounding box center [784, 45] width 1512 height 79
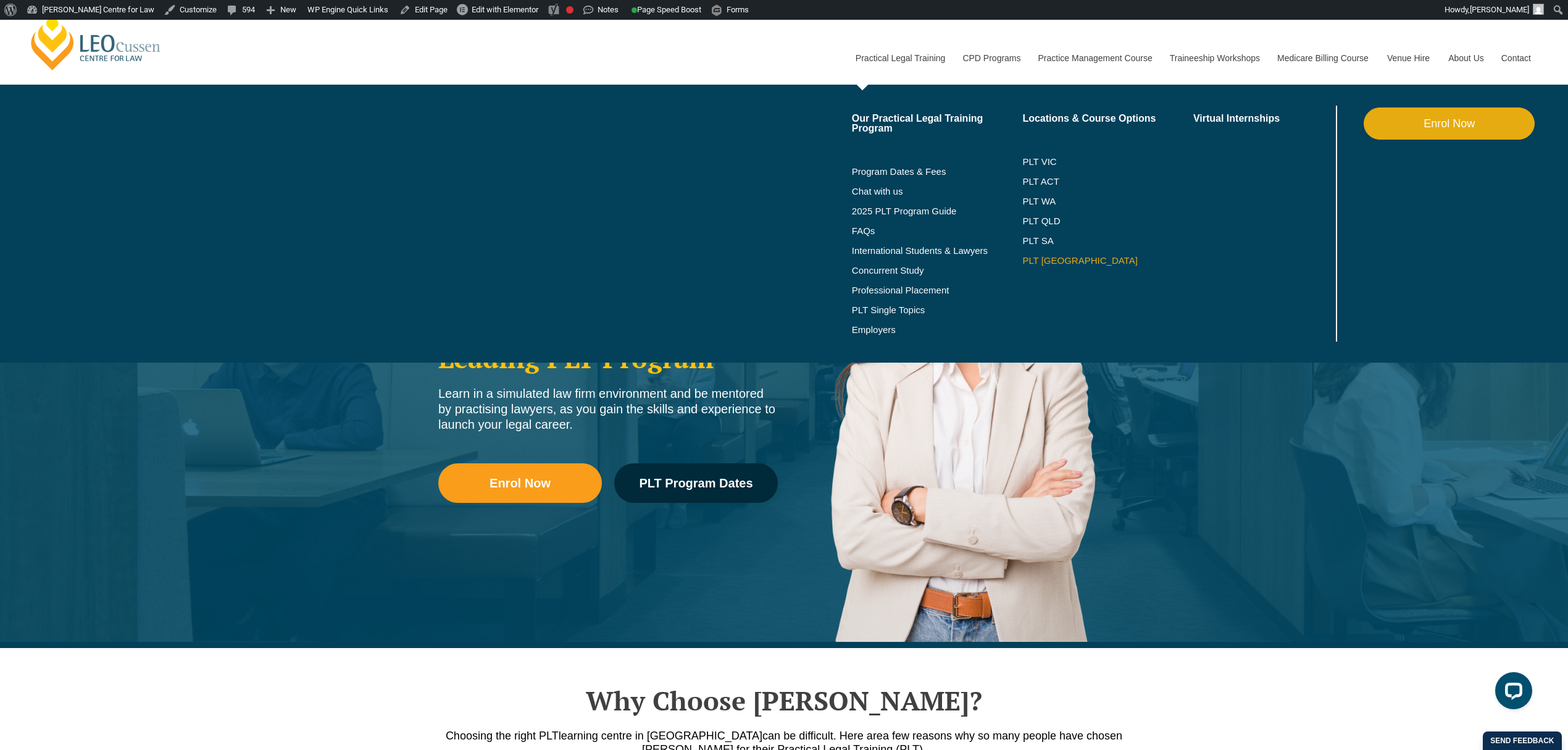
click at [1033, 256] on link "PLT [GEOGRAPHIC_DATA]" at bounding box center [1108, 260] width 171 height 10
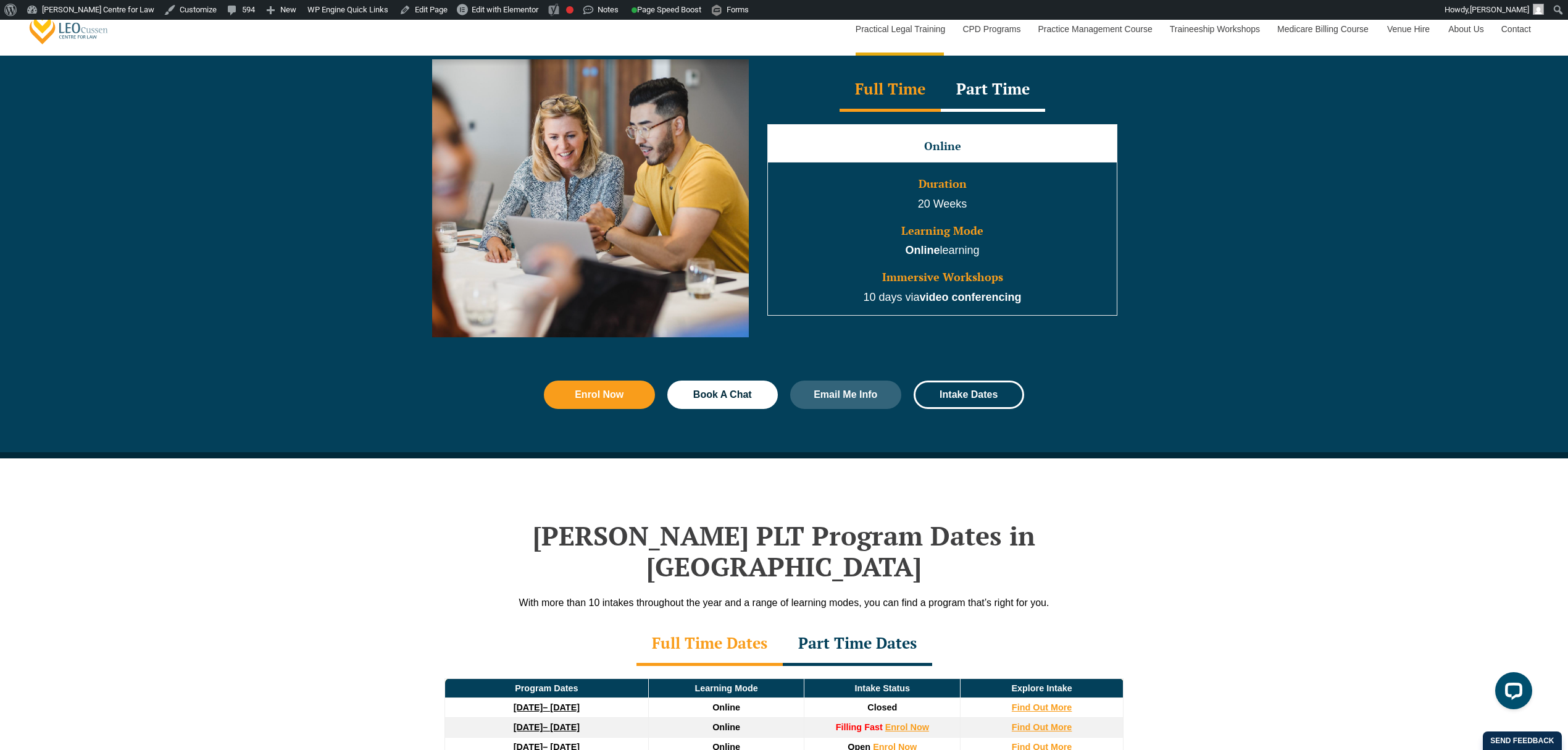
scroll to position [1235, 0]
